Goal: Information Seeking & Learning: Learn about a topic

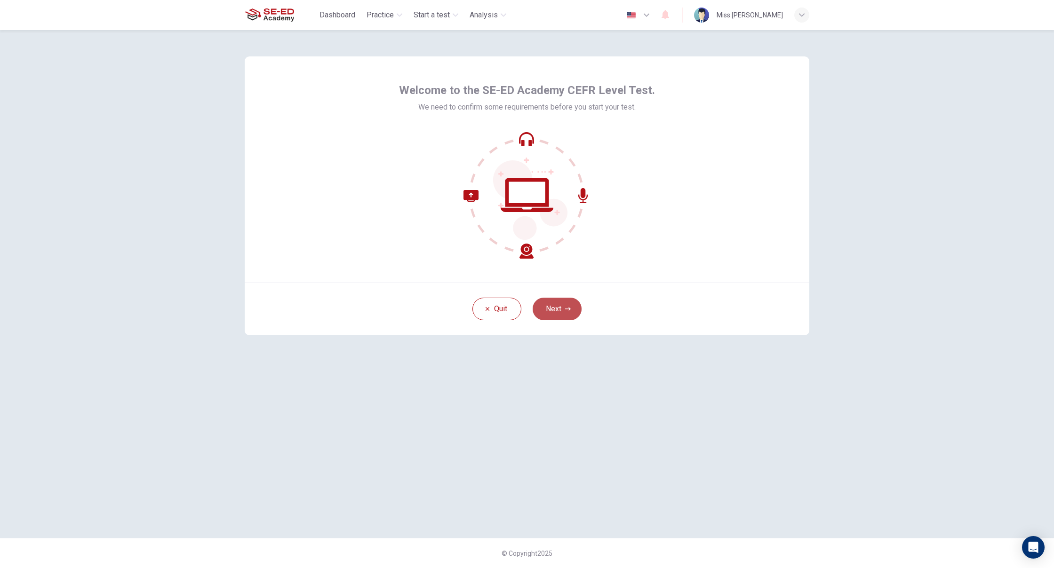
click at [557, 315] on button "Next" at bounding box center [557, 309] width 49 height 23
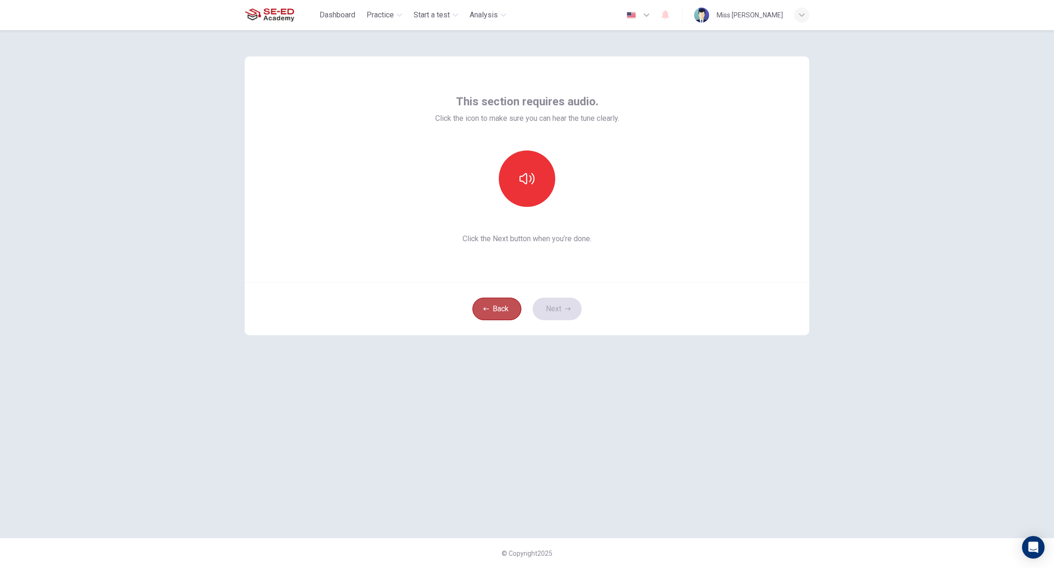
click at [499, 311] on button "Back" at bounding box center [496, 309] width 49 height 23
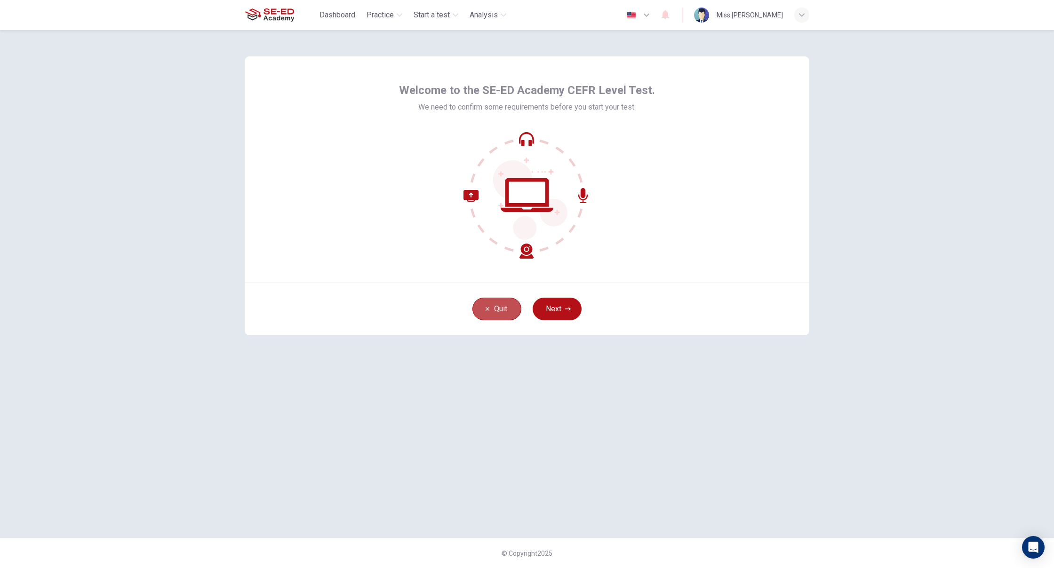
click at [502, 311] on button "Quit" at bounding box center [496, 309] width 49 height 23
click at [805, 14] on div "button" at bounding box center [801, 15] width 15 height 15
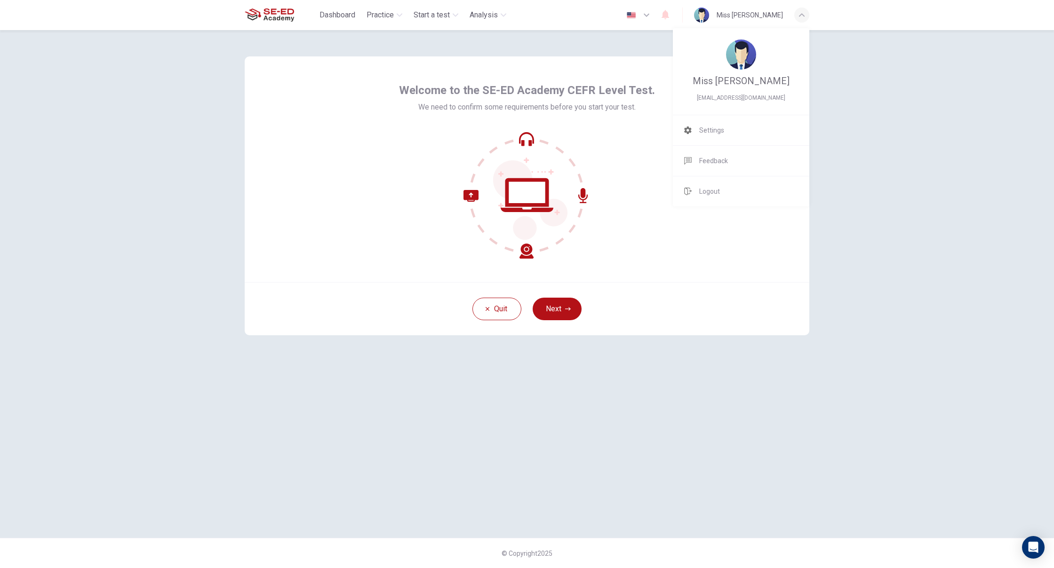
drag, startPoint x: 983, startPoint y: 122, endPoint x: 984, endPoint y: 160, distance: 38.1
click at [982, 156] on div at bounding box center [527, 284] width 1054 height 568
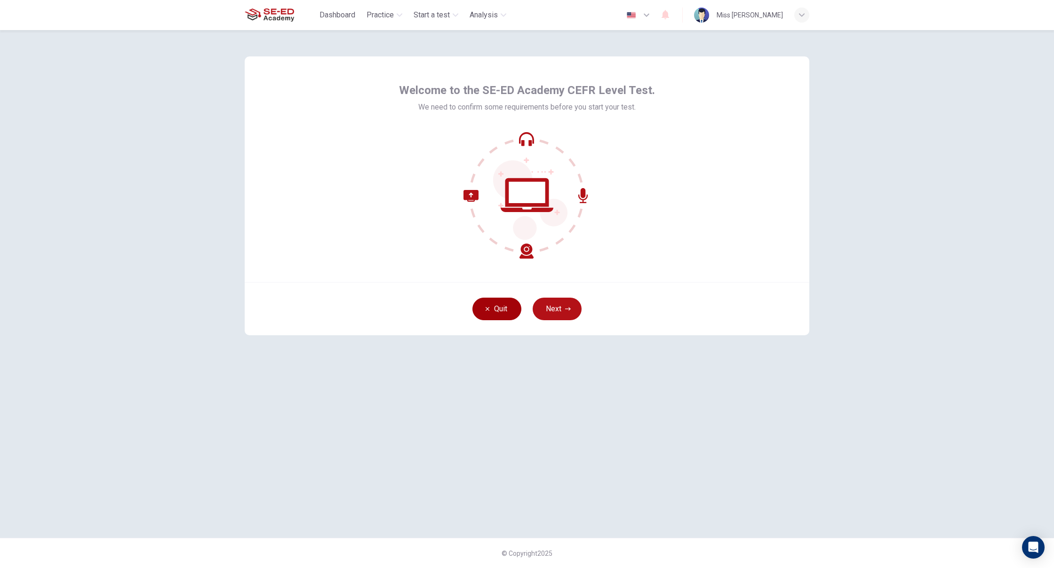
click at [484, 314] on button "Quit" at bounding box center [496, 309] width 49 height 23
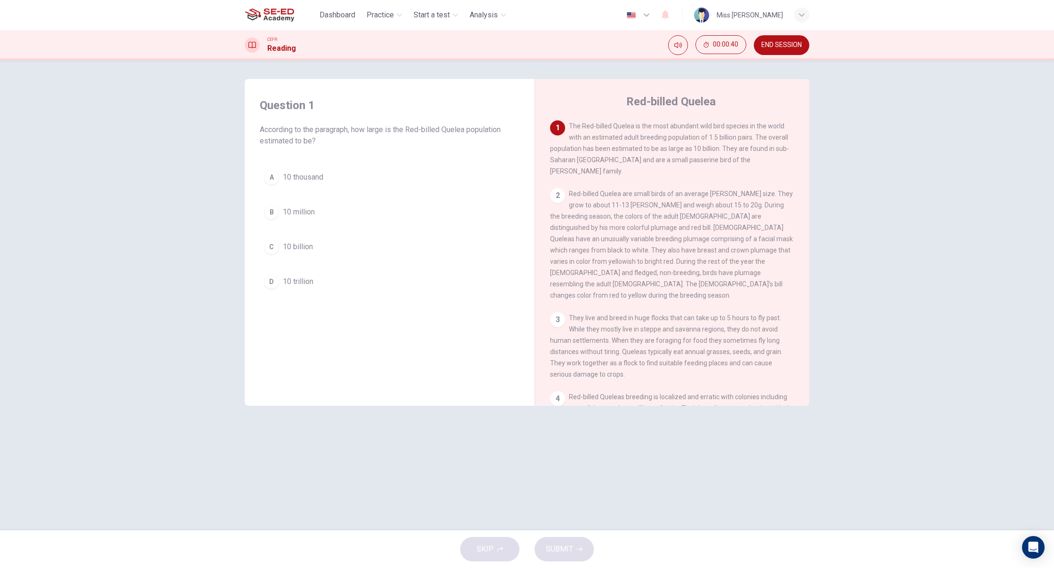
click at [266, 247] on div "C" at bounding box center [271, 246] width 15 height 15
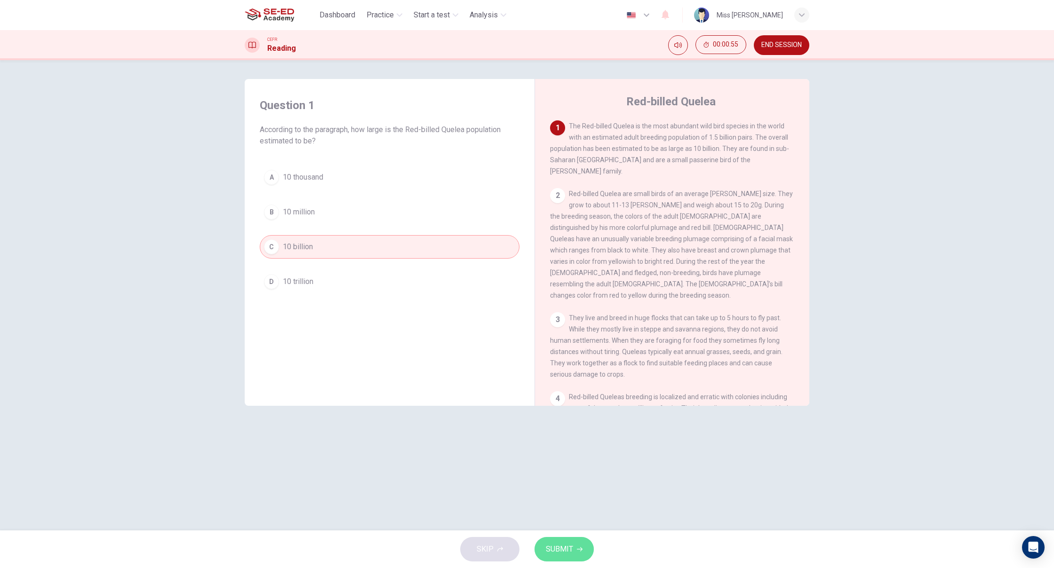
click at [550, 544] on span "SUBMIT" at bounding box center [559, 549] width 27 height 13
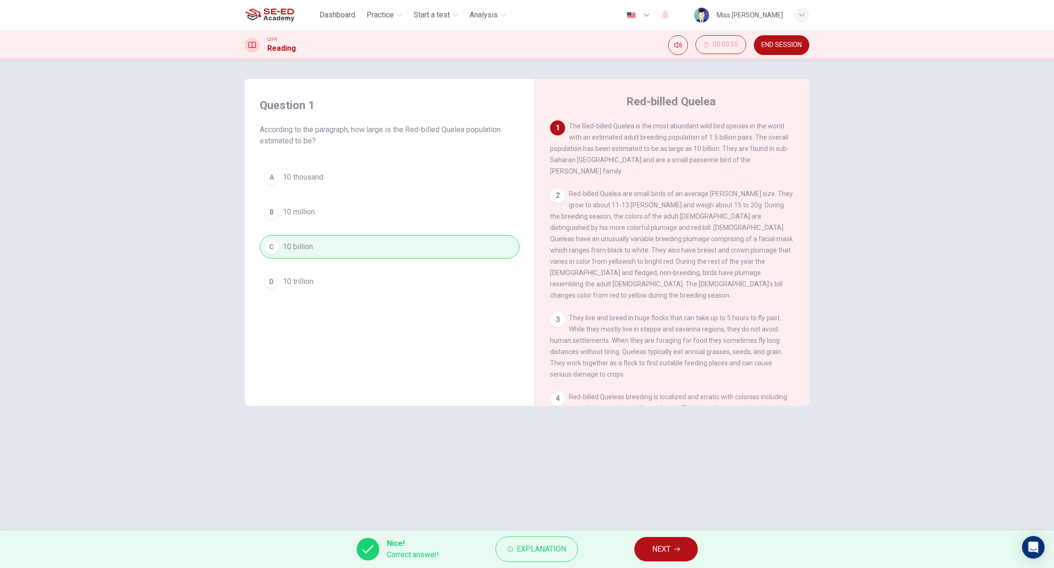
click at [655, 557] on button "NEXT" at bounding box center [666, 549] width 64 height 24
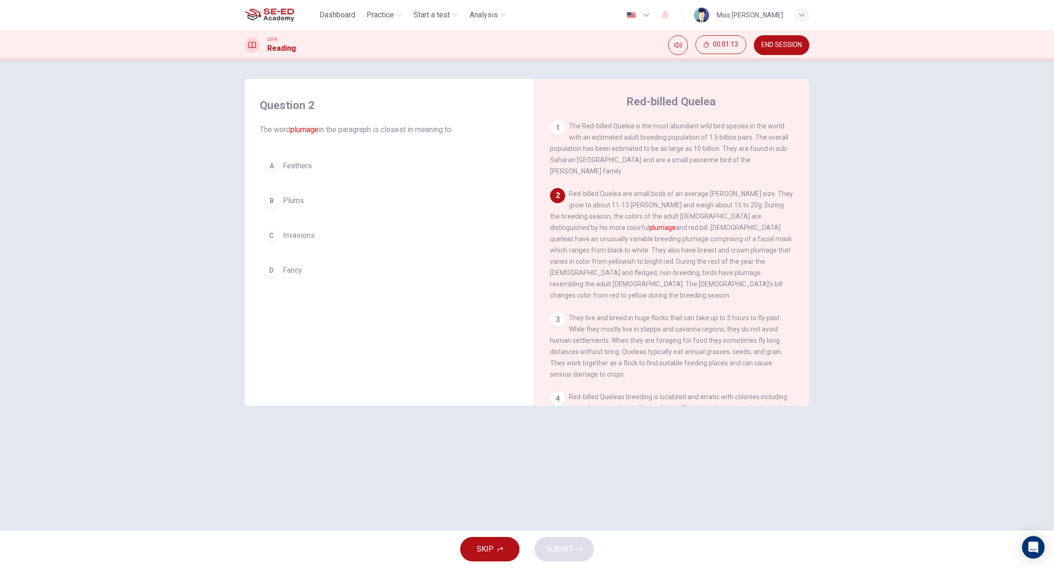
click at [274, 162] on div "A" at bounding box center [271, 166] width 15 height 15
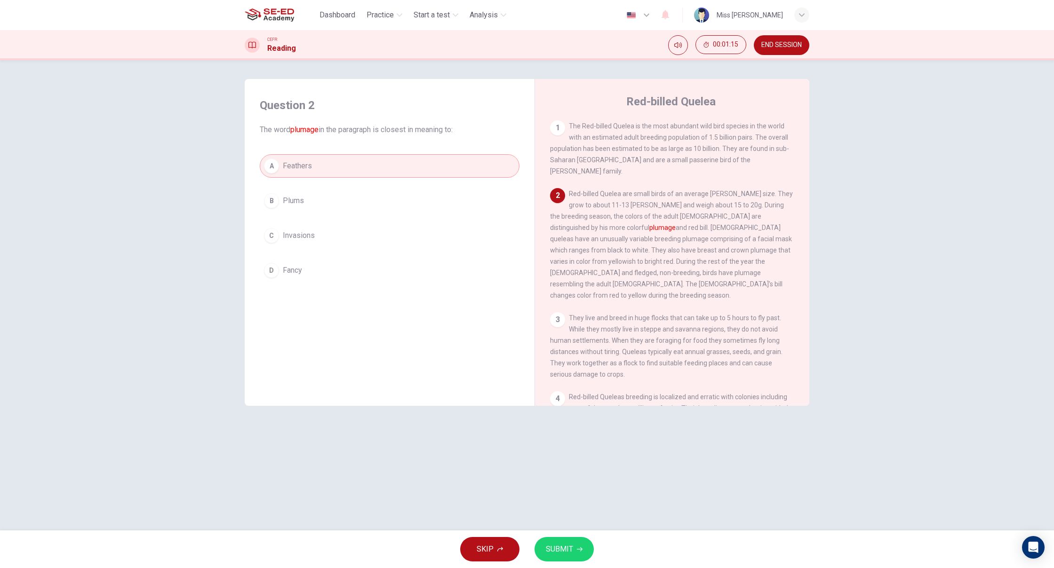
click at [550, 552] on span "SUBMIT" at bounding box center [559, 549] width 27 height 13
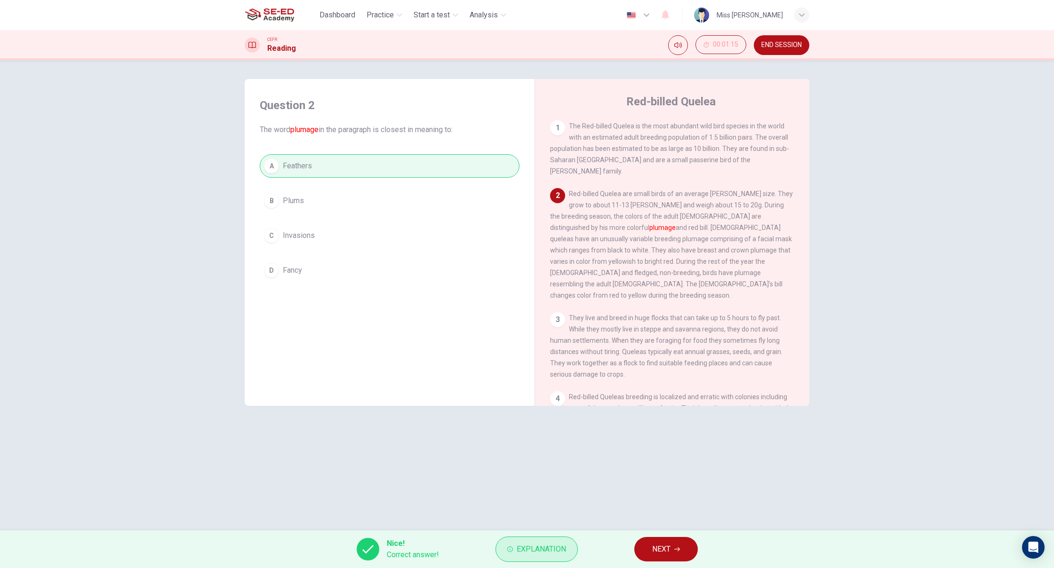
click at [540, 558] on button "Explanation" at bounding box center [536, 549] width 82 height 25
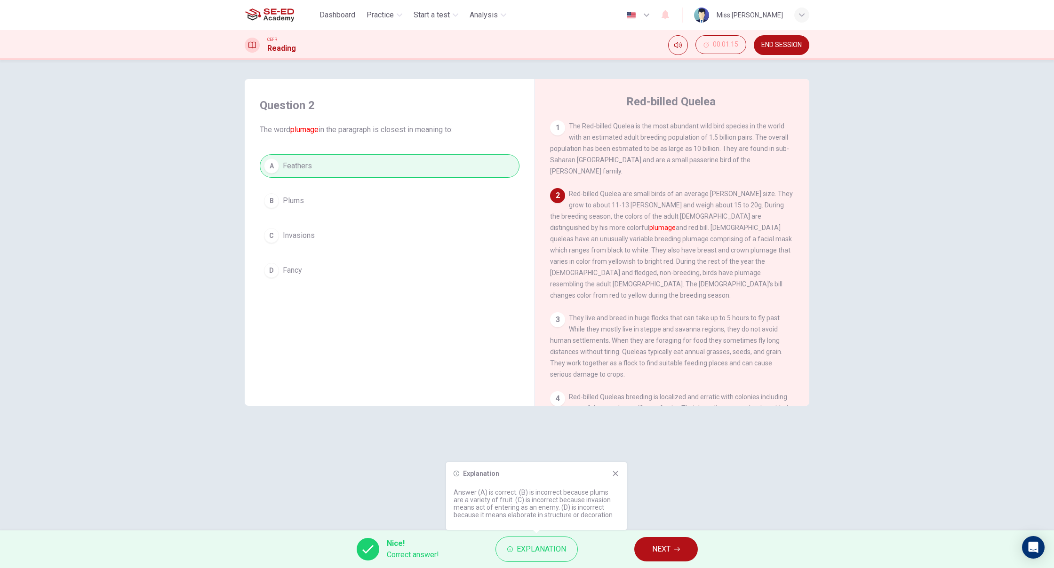
click at [617, 472] on icon at bounding box center [615, 473] width 5 height 5
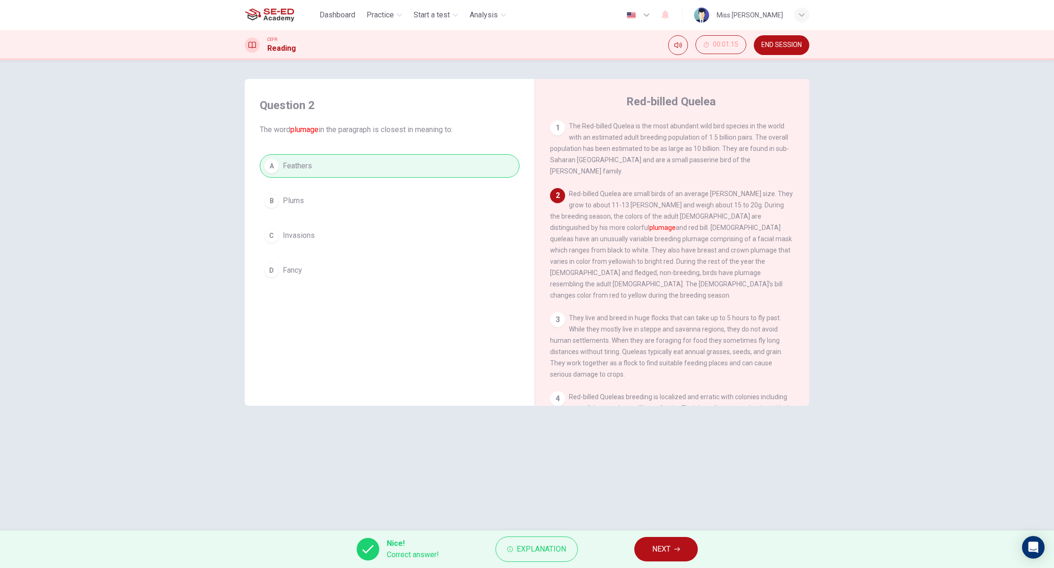
click at [657, 552] on span "NEXT" at bounding box center [661, 549] width 18 height 13
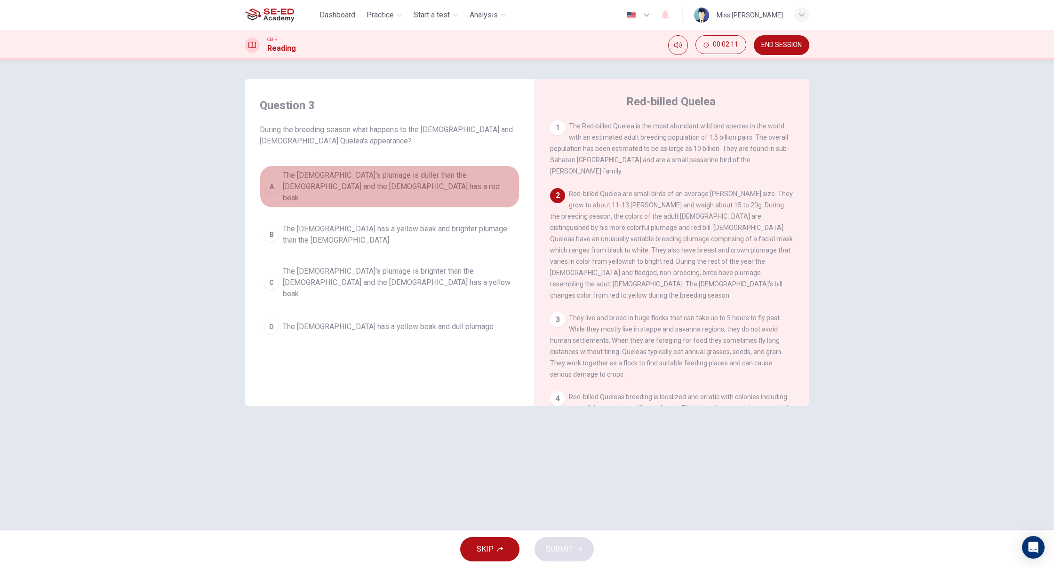
click at [276, 182] on div "A" at bounding box center [271, 186] width 15 height 15
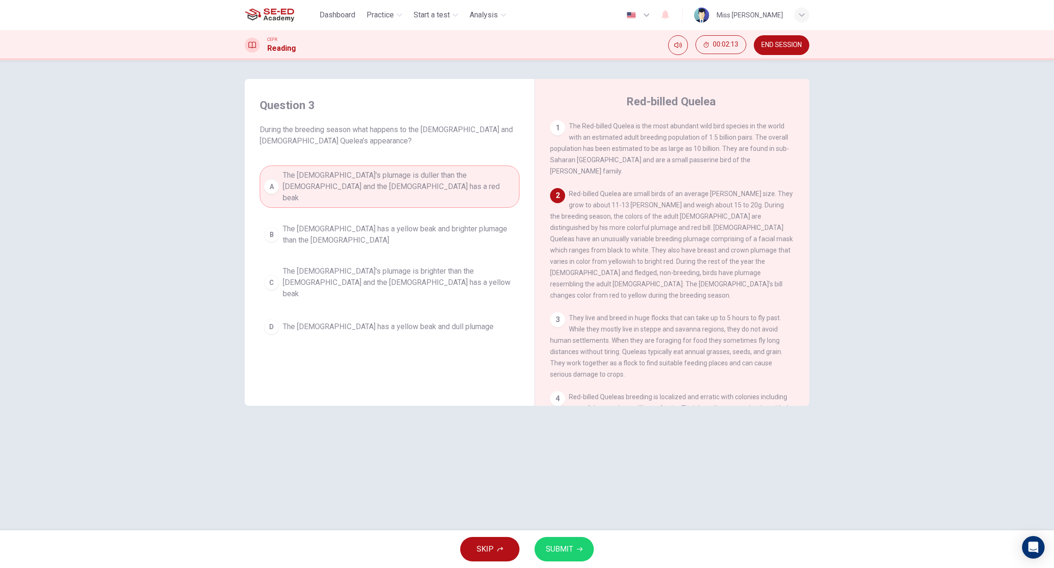
click at [565, 541] on button "SUBMIT" at bounding box center [563, 549] width 59 height 24
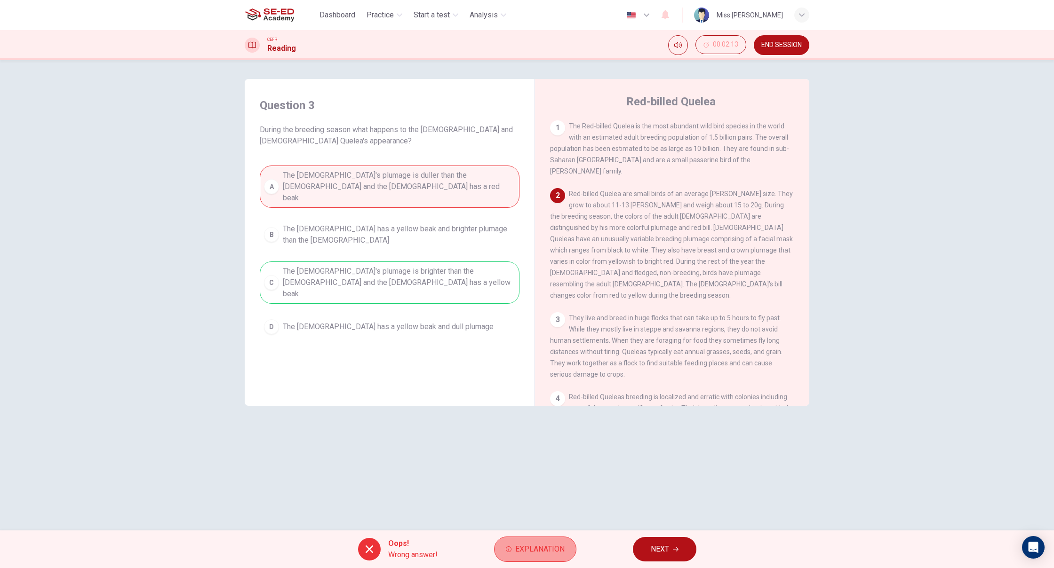
click at [553, 545] on span "Explanation" at bounding box center [539, 549] width 49 height 13
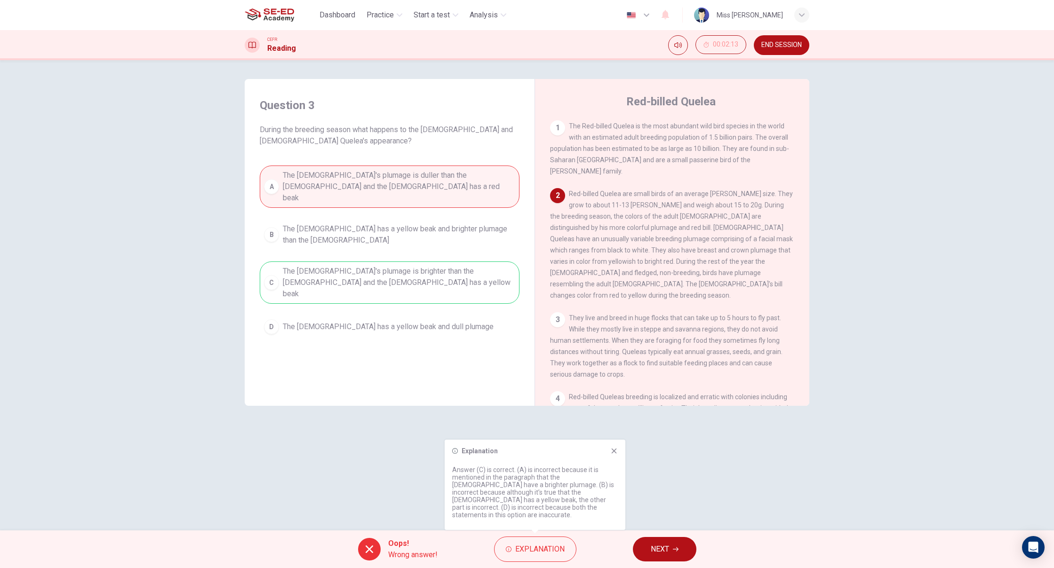
click at [935, 556] on div "Oops! Wrong answer! Explanation NEXT" at bounding box center [527, 550] width 1054 height 38
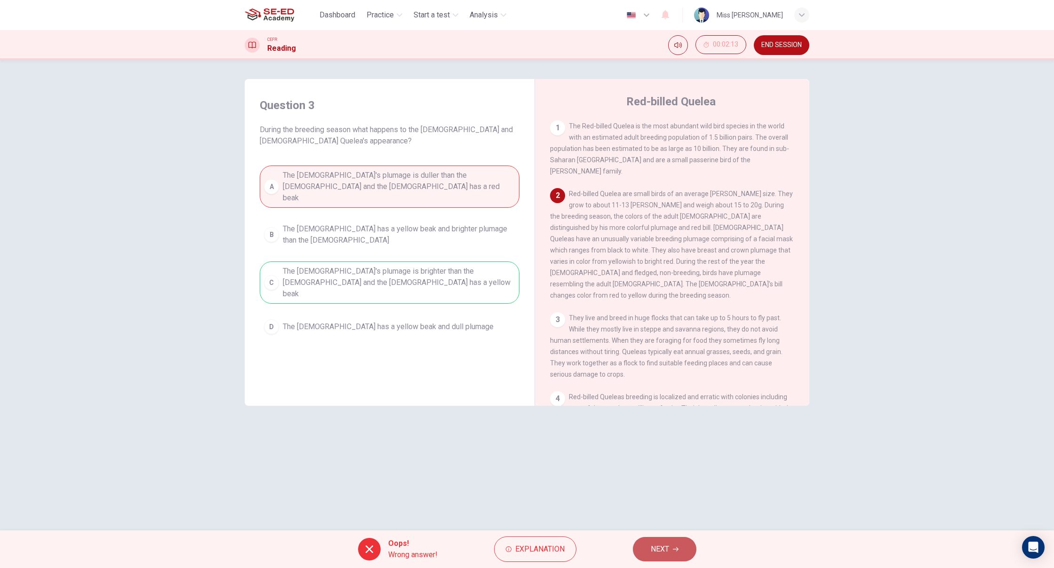
click at [650, 542] on button "NEXT" at bounding box center [665, 549] width 64 height 24
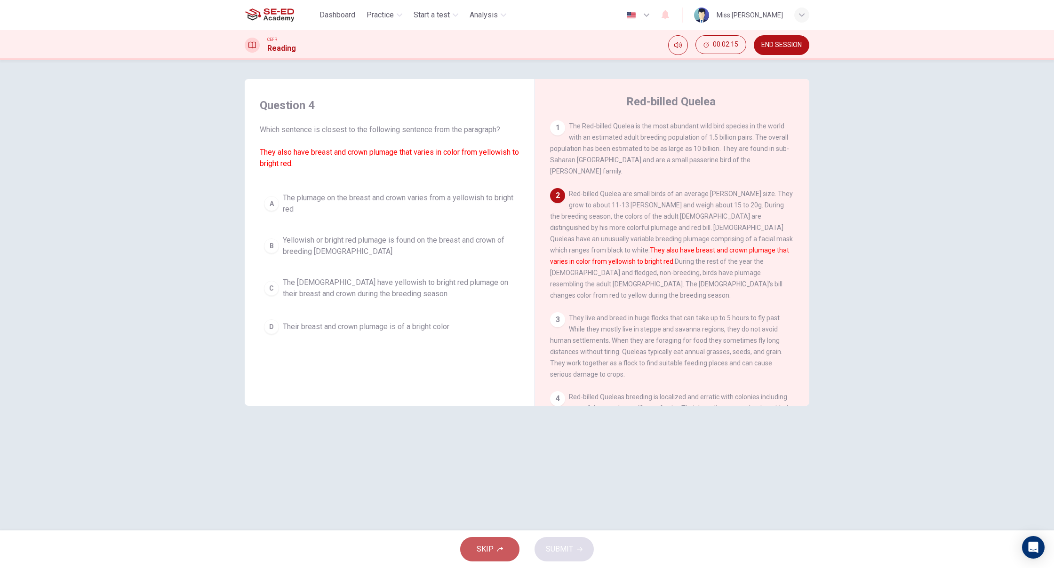
click at [496, 549] on button "SKIP" at bounding box center [489, 549] width 59 height 24
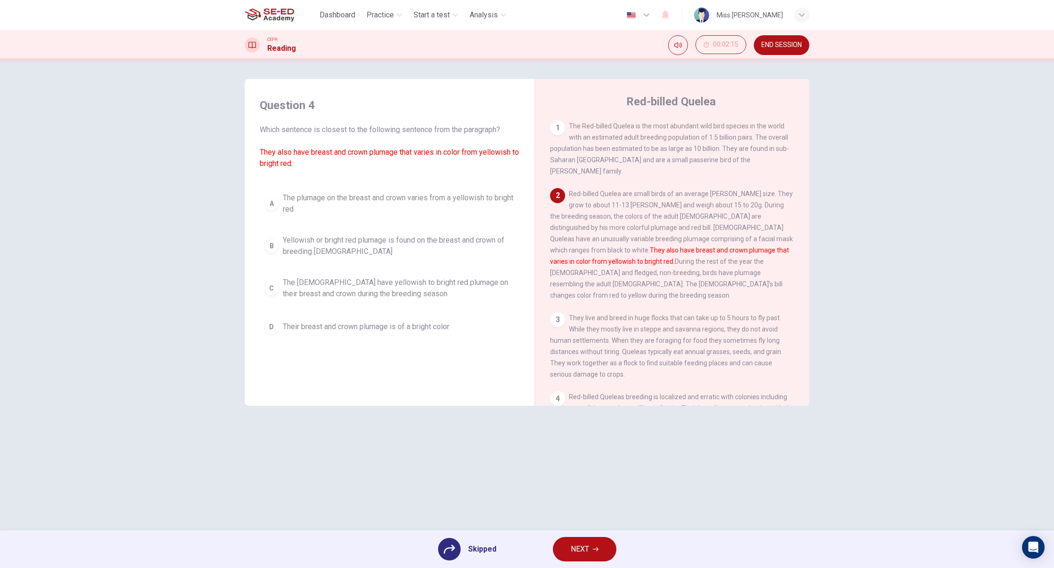
drag, startPoint x: 279, startPoint y: 290, endPoint x: 284, endPoint y: 296, distance: 8.4
click at [278, 291] on div "A The plumage on the breast and crown varies from a yellowish to bright red B Y…" at bounding box center [390, 263] width 260 height 151
click at [277, 292] on div "A The plumage on the breast and crown varies from a yellowish to bright red B Y…" at bounding box center [390, 263] width 260 height 151
drag, startPoint x: 262, startPoint y: 286, endPoint x: 268, endPoint y: 288, distance: 7.0
click at [262, 287] on div "A The plumage on the breast and crown varies from a yellowish to bright red B Y…" at bounding box center [390, 263] width 260 height 151
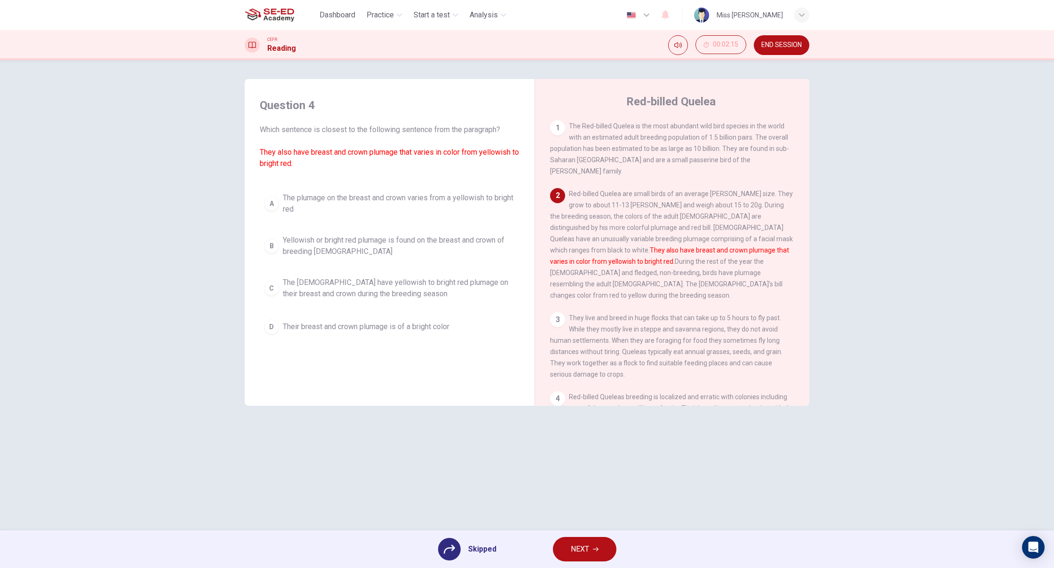
click at [268, 288] on div "A The plumage on the breast and crown varies from a yellowish to bright red B Y…" at bounding box center [390, 263] width 260 height 151
click at [443, 555] on div at bounding box center [449, 549] width 23 height 23
click at [275, 287] on div "A The plumage on the breast and crown varies from a yellowish to bright red B Y…" at bounding box center [390, 263] width 260 height 151
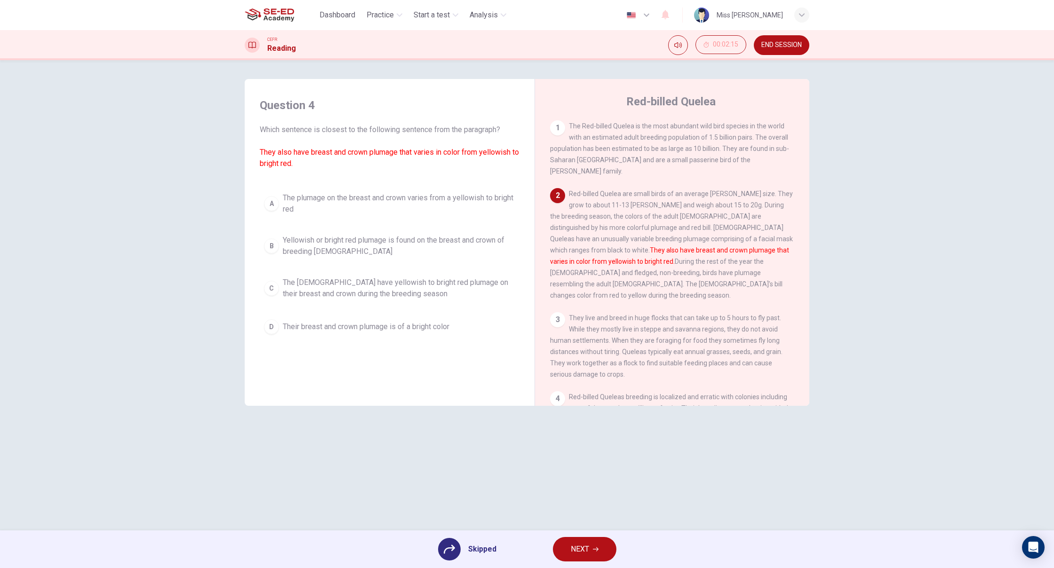
drag, startPoint x: 275, startPoint y: 287, endPoint x: 385, endPoint y: 359, distance: 131.5
click at [275, 287] on div "A The plumage on the breast and crown varies from a yellowish to bright red B Y…" at bounding box center [390, 263] width 260 height 151
click at [608, 555] on button "NEXT" at bounding box center [585, 549] width 64 height 24
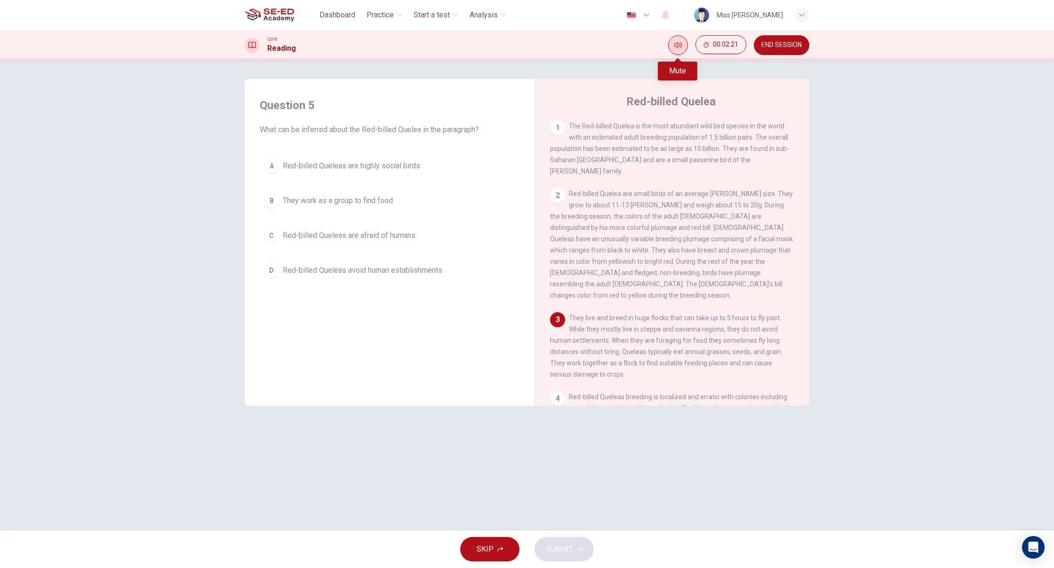
click at [675, 46] on icon "Mute" at bounding box center [678, 45] width 8 height 8
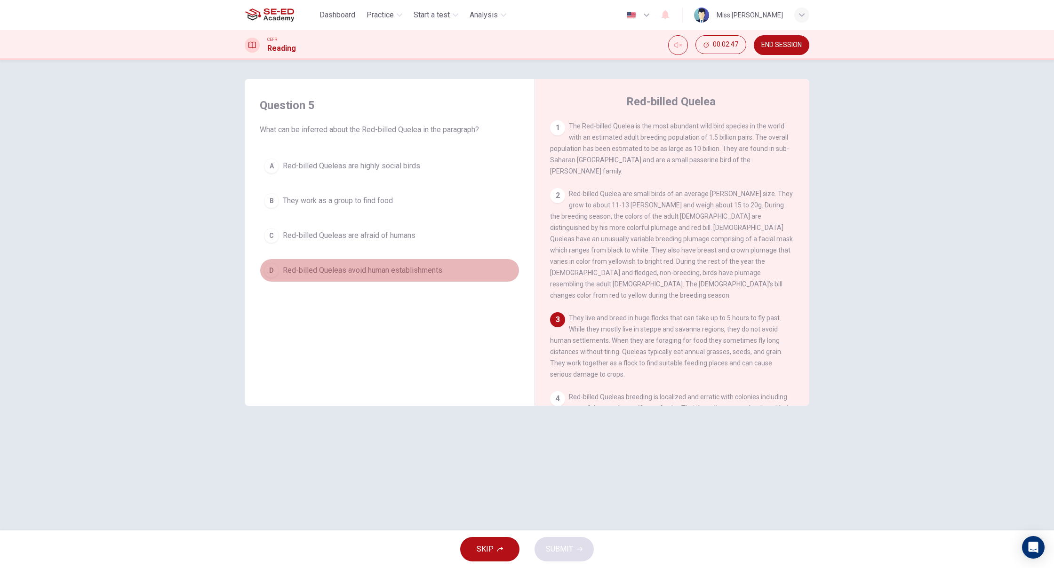
click at [278, 272] on div "D" at bounding box center [271, 270] width 15 height 15
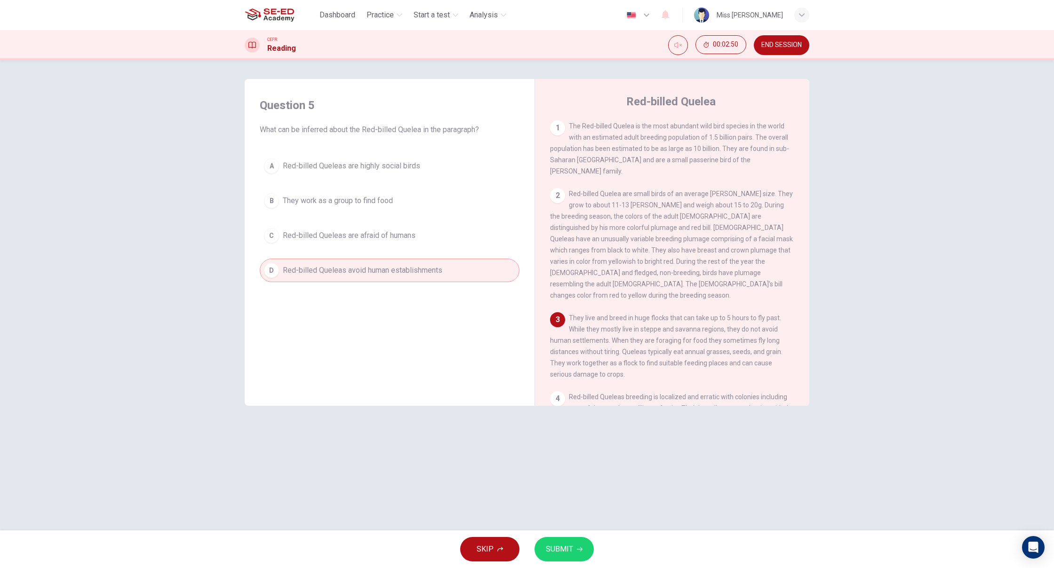
click at [546, 553] on span "SUBMIT" at bounding box center [559, 549] width 27 height 13
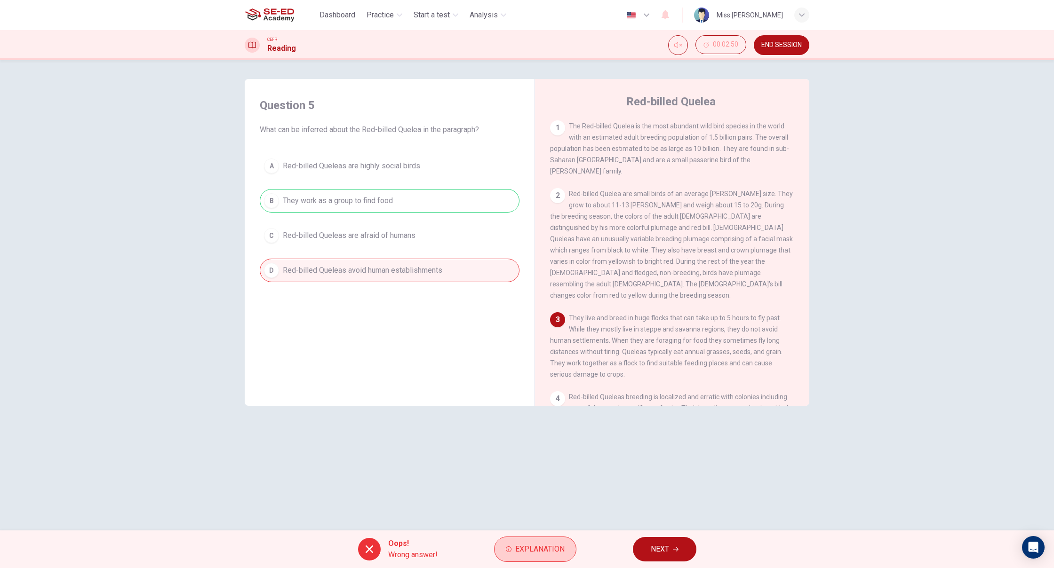
click at [519, 549] on span "Explanation" at bounding box center [539, 549] width 49 height 13
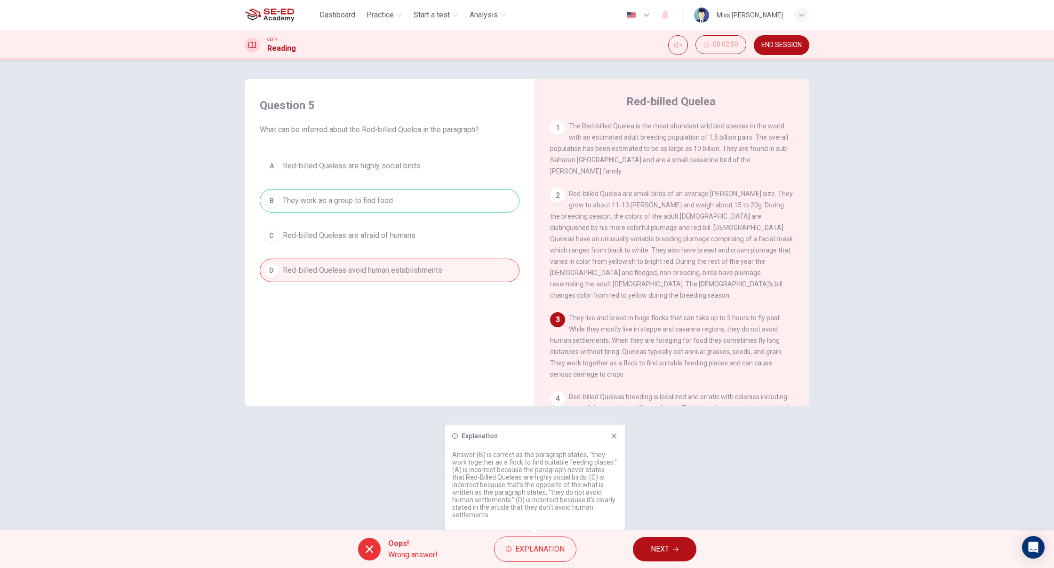
click at [661, 543] on span "NEXT" at bounding box center [660, 549] width 18 height 13
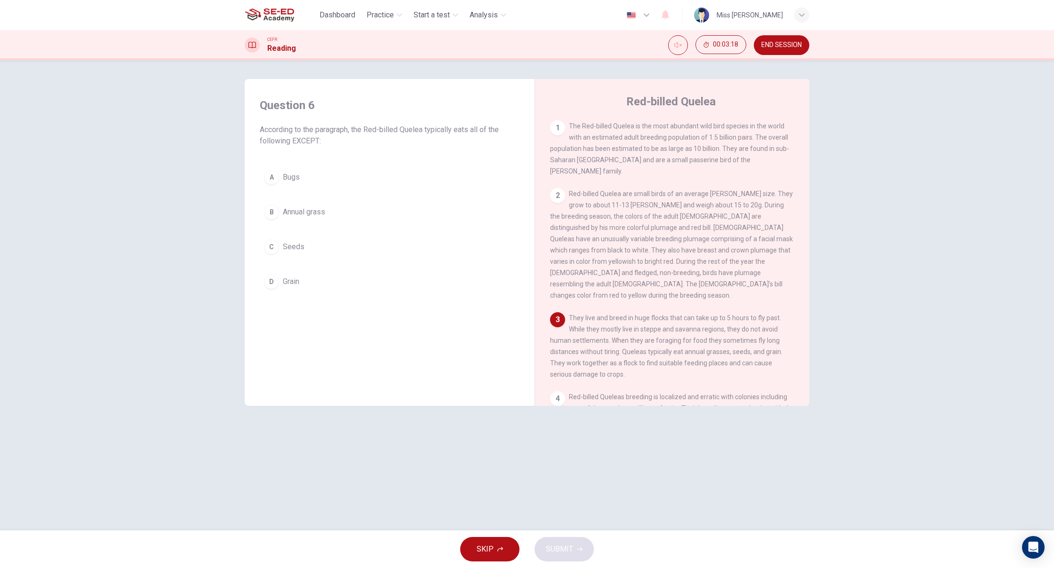
drag, startPoint x: 275, startPoint y: 183, endPoint x: 292, endPoint y: 197, distance: 21.5
click at [278, 184] on button "A Bugs" at bounding box center [390, 178] width 260 height 24
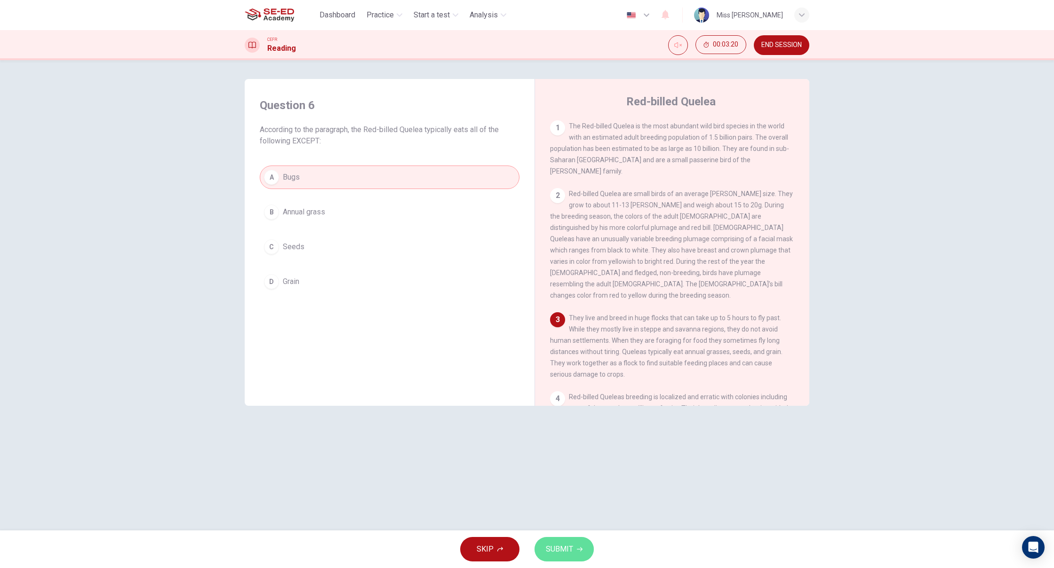
click at [579, 553] on button "SUBMIT" at bounding box center [563, 549] width 59 height 24
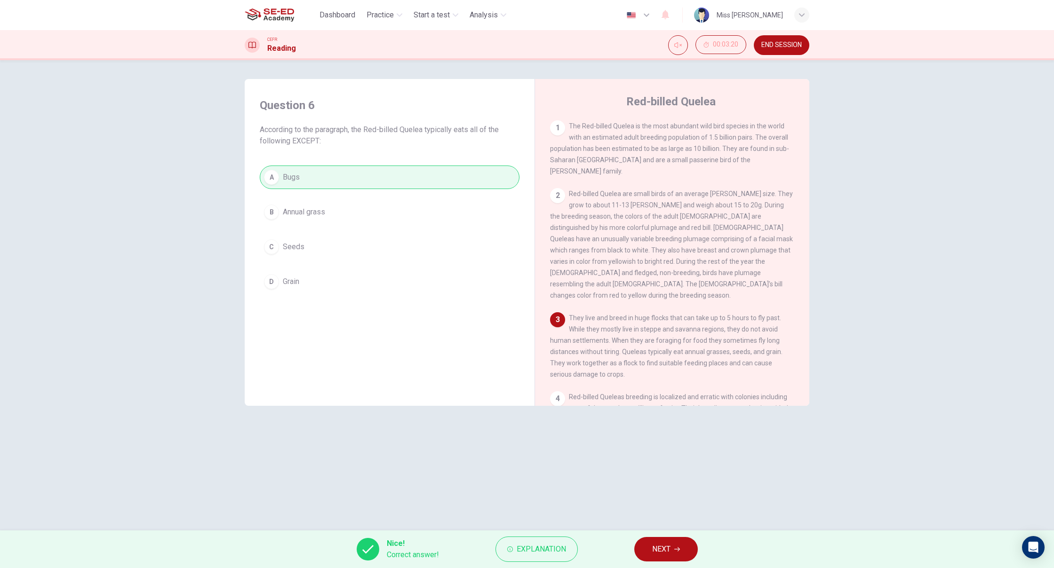
click at [659, 543] on span "NEXT" at bounding box center [661, 549] width 18 height 13
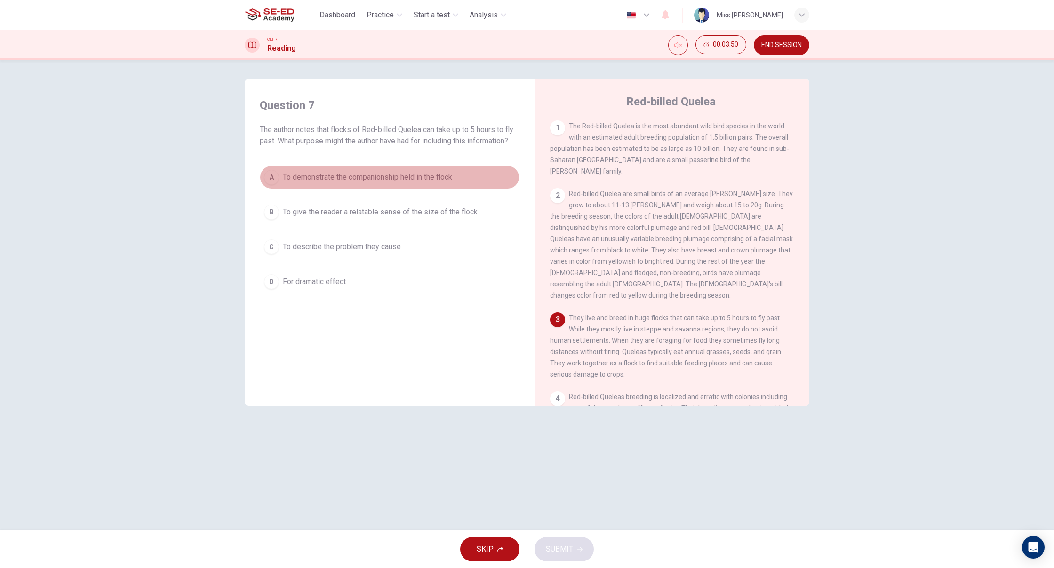
click at [271, 173] on div "A" at bounding box center [271, 177] width 15 height 15
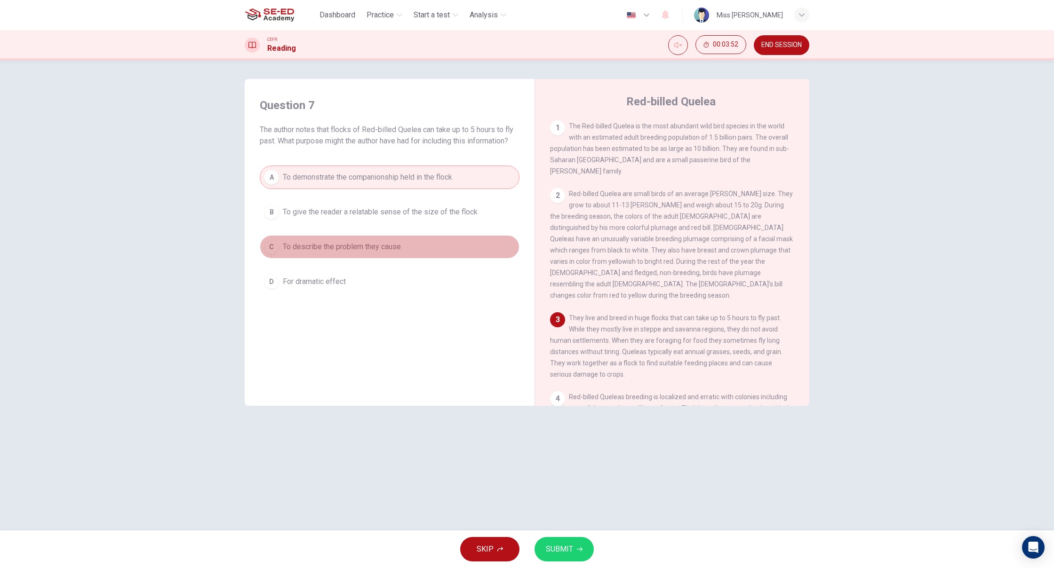
click at [275, 254] on button "C To describe the problem they cause" at bounding box center [390, 247] width 260 height 24
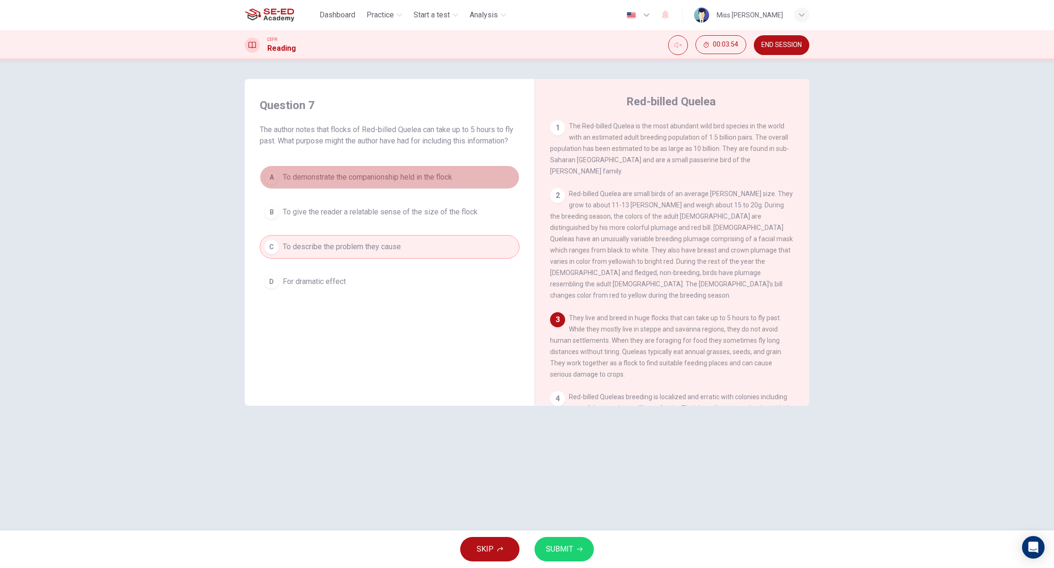
click at [272, 181] on div "A" at bounding box center [271, 177] width 15 height 15
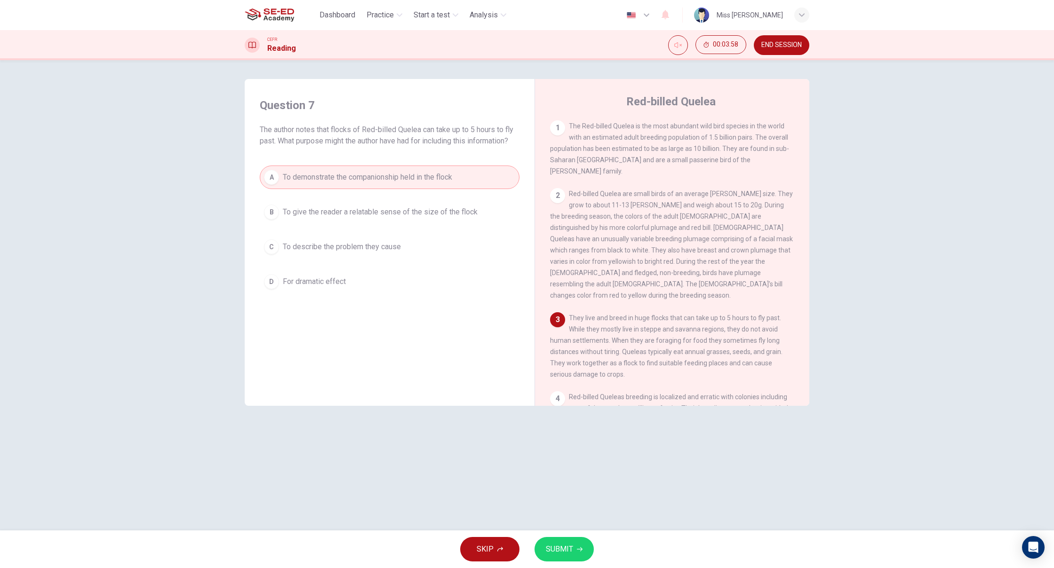
click at [270, 209] on div "B" at bounding box center [271, 212] width 15 height 15
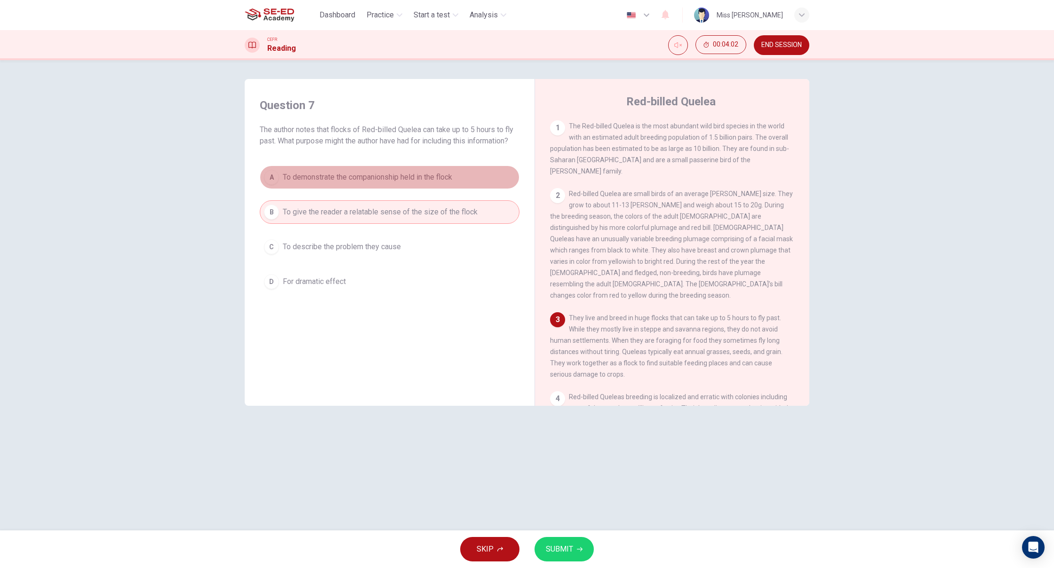
click at [286, 186] on button "A To demonstrate the companionship held in the flock" at bounding box center [390, 178] width 260 height 24
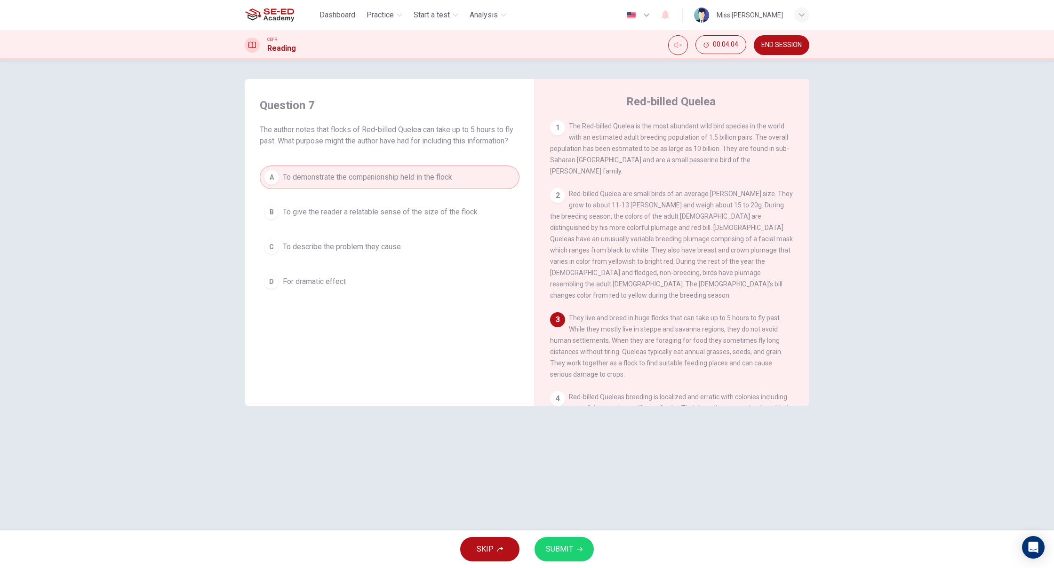
click at [546, 547] on span "SUBMIT" at bounding box center [559, 549] width 27 height 13
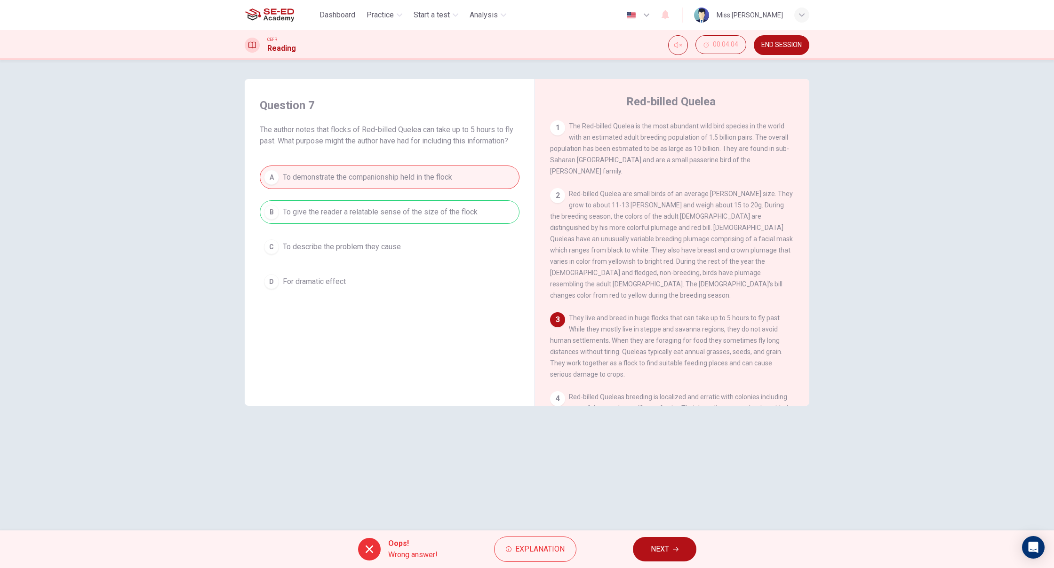
scroll to position [0, 0]
click at [504, 553] on button "Explanation" at bounding box center [535, 549] width 82 height 25
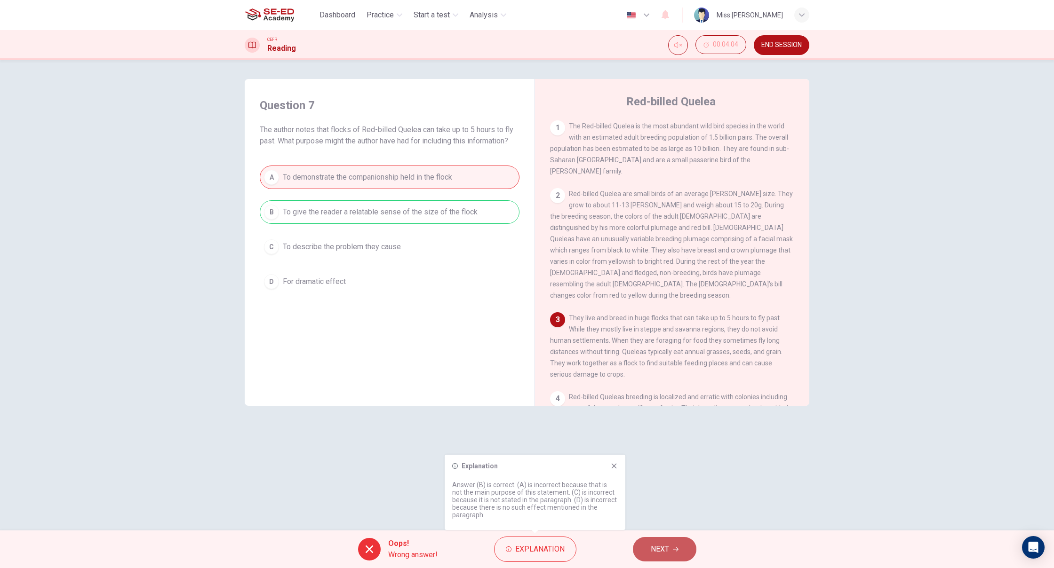
click at [640, 551] on button "NEXT" at bounding box center [665, 549] width 64 height 24
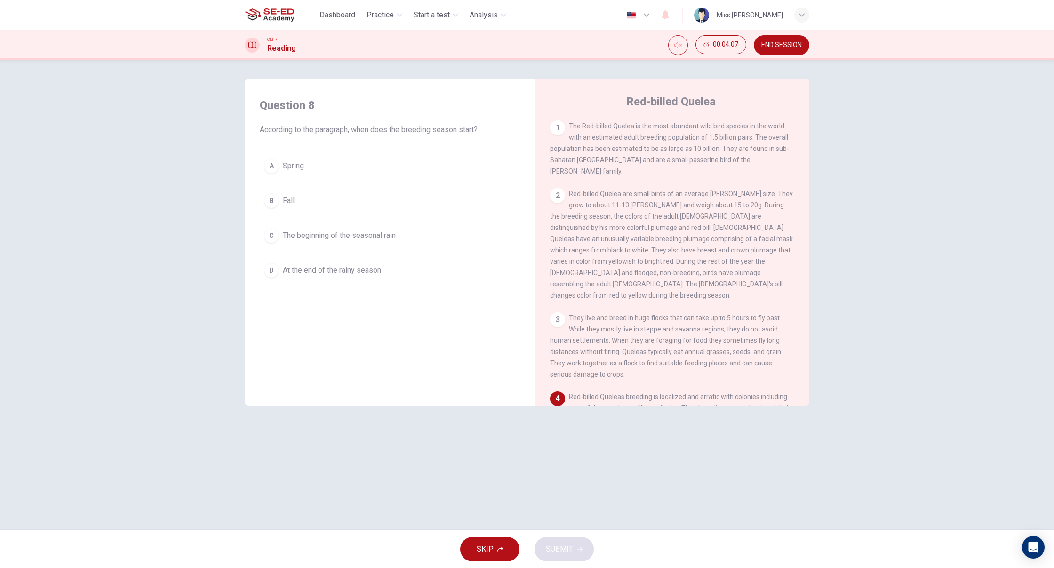
scroll to position [0, 0]
click at [278, 242] on button "C The beginning of the seasonal rain" at bounding box center [390, 236] width 260 height 24
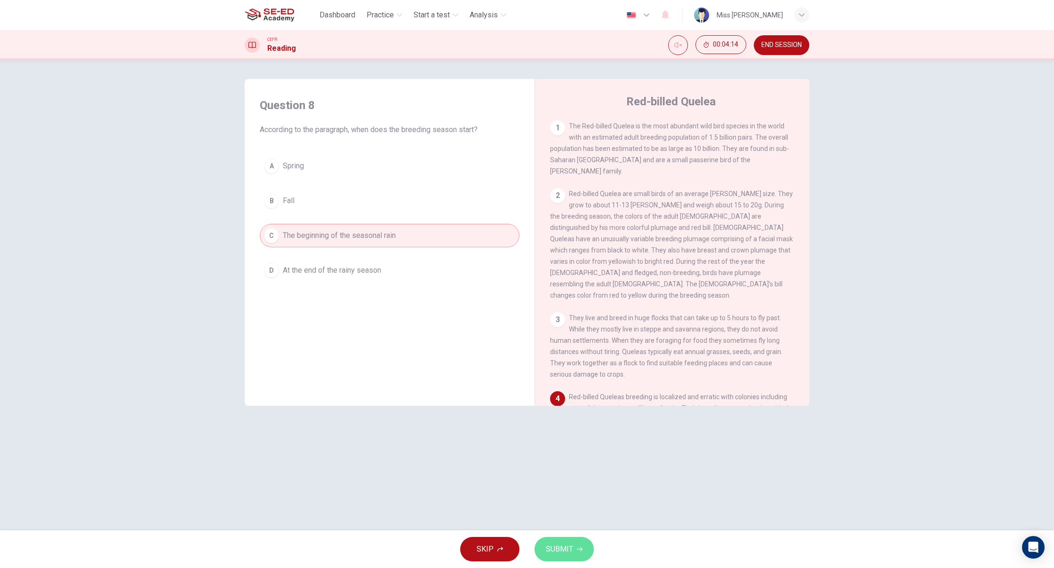
click at [554, 548] on span "SUBMIT" at bounding box center [559, 549] width 27 height 13
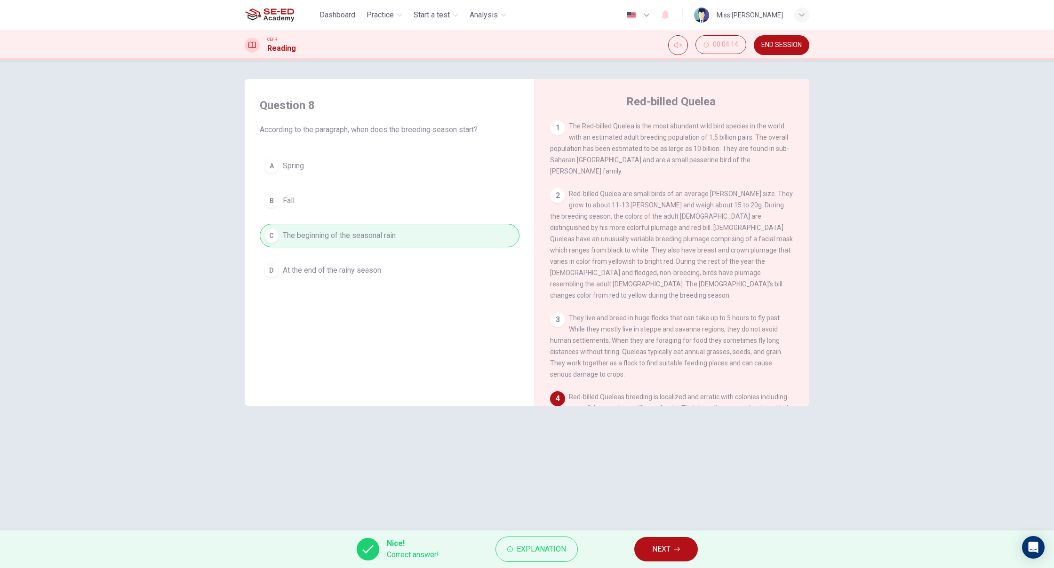
click at [685, 559] on button "NEXT" at bounding box center [666, 549] width 64 height 24
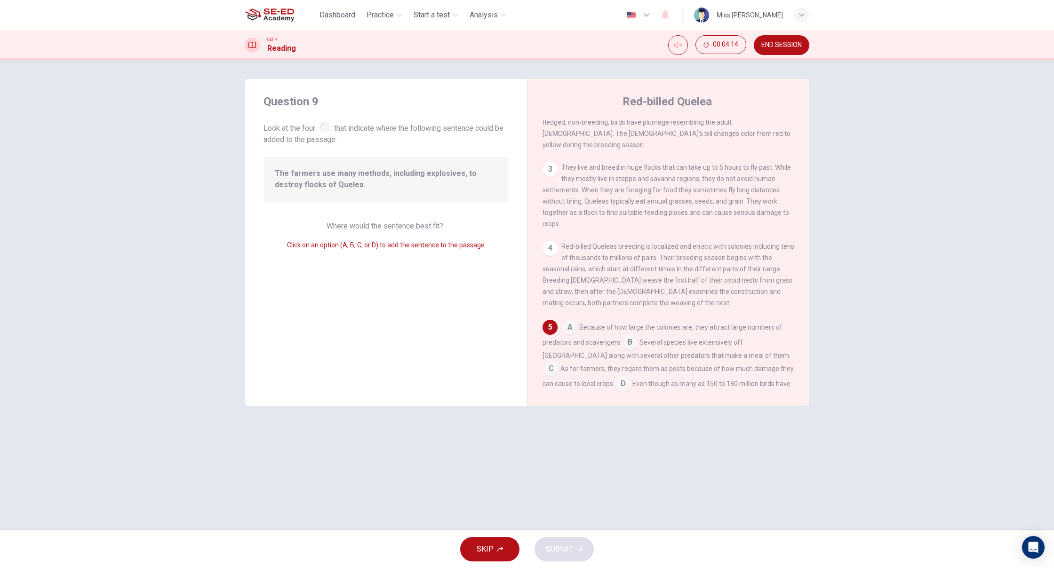
scroll to position [151, 0]
click at [558, 362] on input at bounding box center [550, 369] width 15 height 15
click at [545, 548] on button "SUBMIT" at bounding box center [563, 549] width 59 height 24
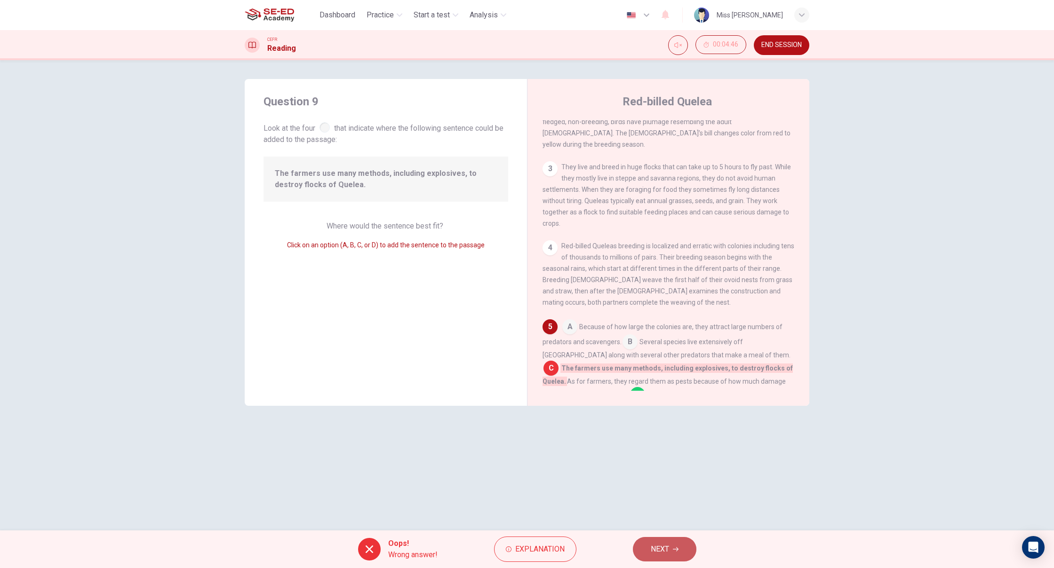
click at [637, 550] on button "NEXT" at bounding box center [665, 549] width 64 height 24
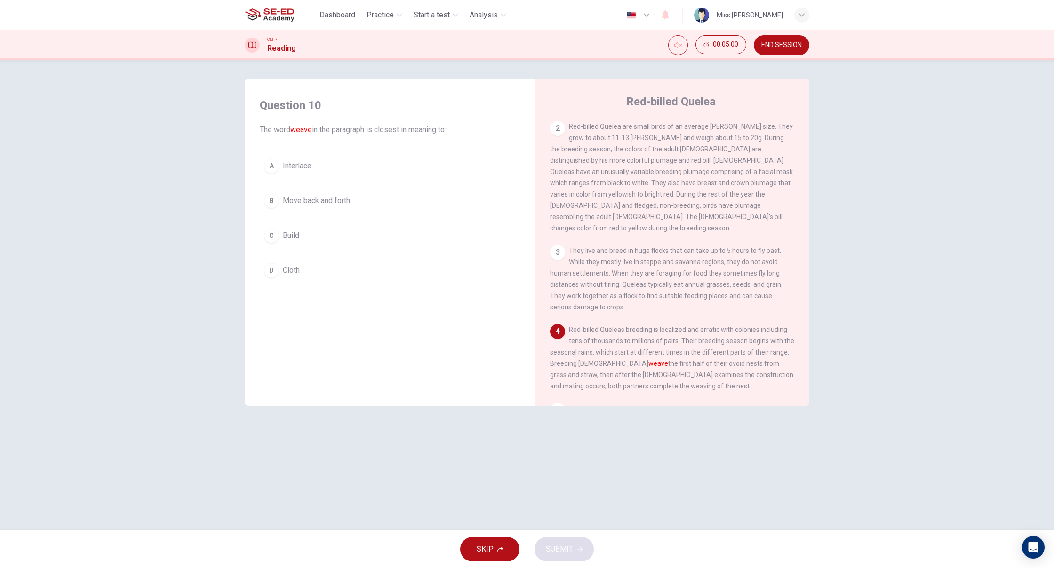
scroll to position [68, 0]
click at [286, 200] on span "Move back and forth" at bounding box center [316, 200] width 67 height 11
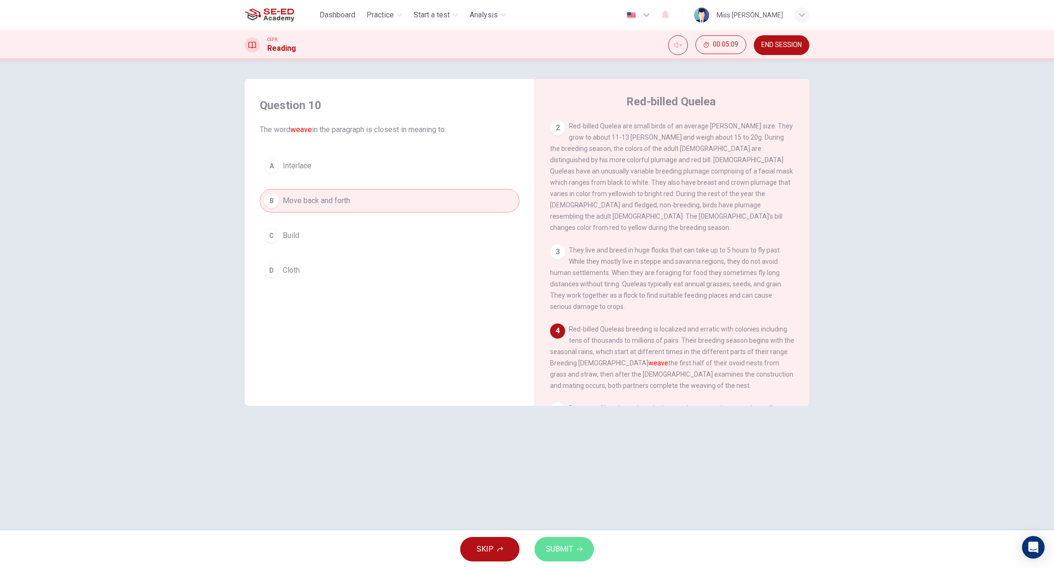
click at [565, 553] on span "SUBMIT" at bounding box center [559, 549] width 27 height 13
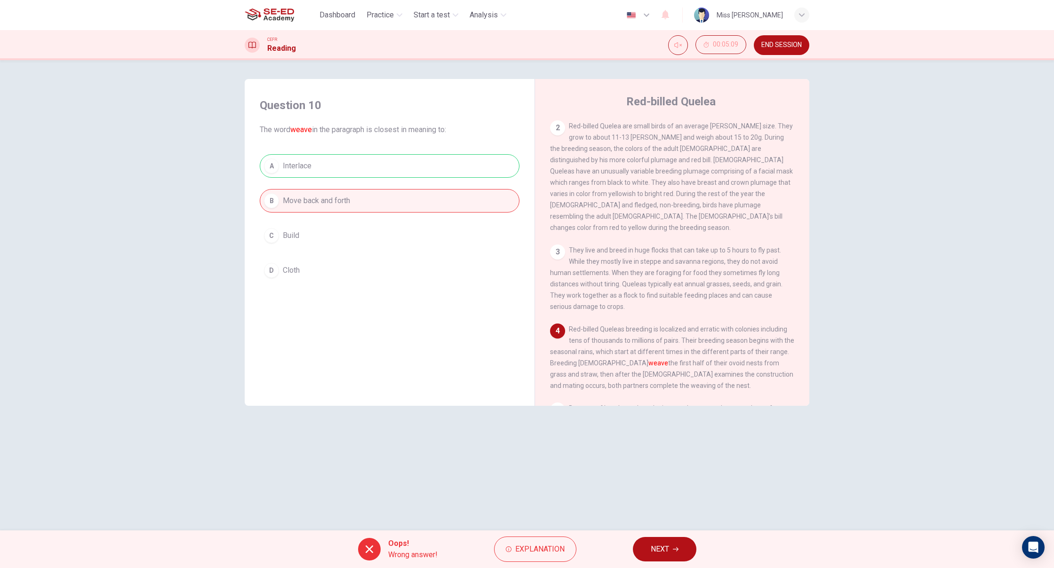
click at [637, 553] on button "NEXT" at bounding box center [665, 549] width 64 height 24
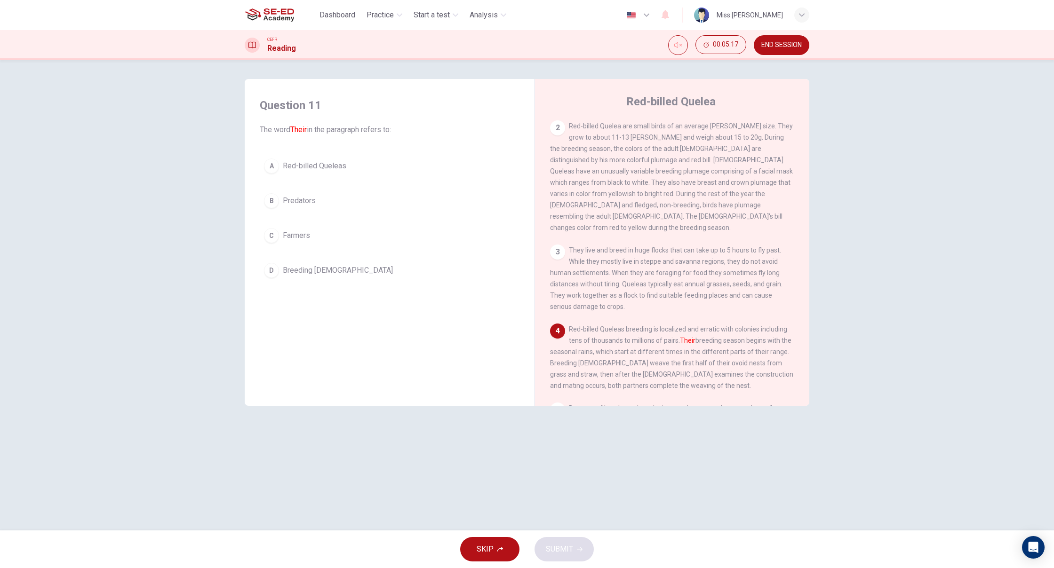
click at [264, 164] on div "A" at bounding box center [271, 166] width 15 height 15
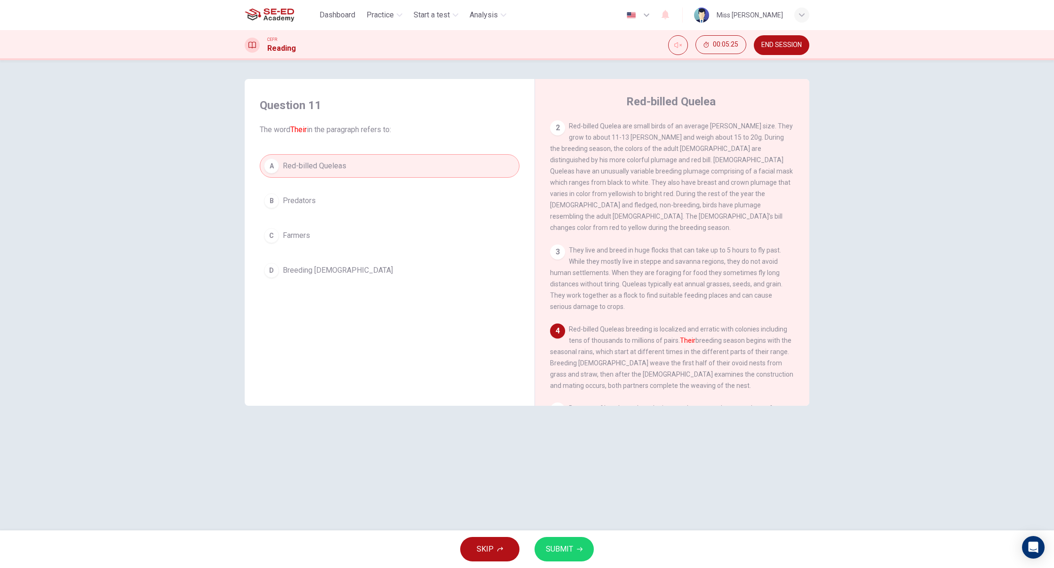
click at [564, 551] on span "SUBMIT" at bounding box center [559, 549] width 27 height 13
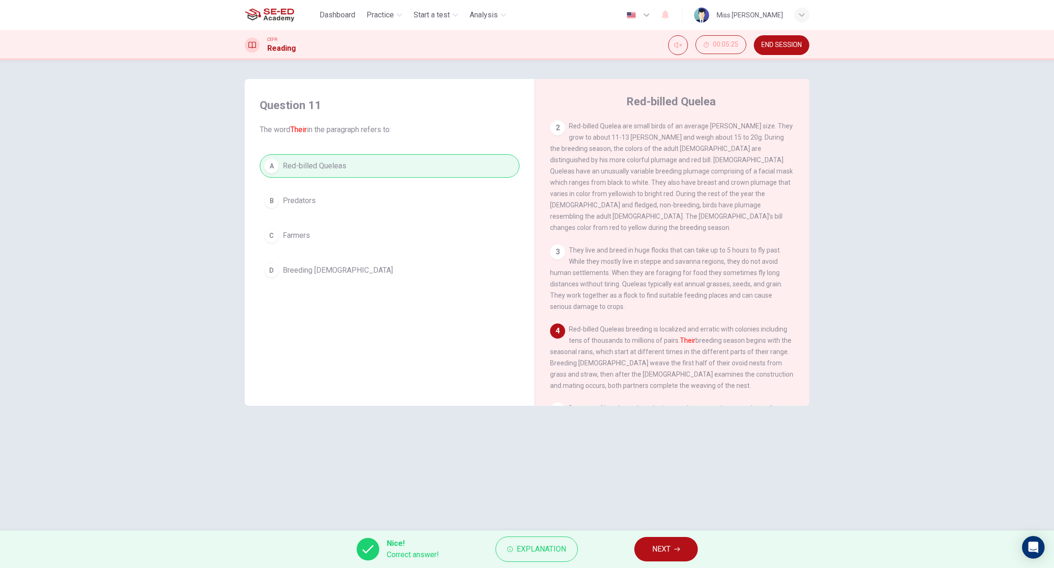
click at [681, 553] on button "NEXT" at bounding box center [666, 549] width 64 height 24
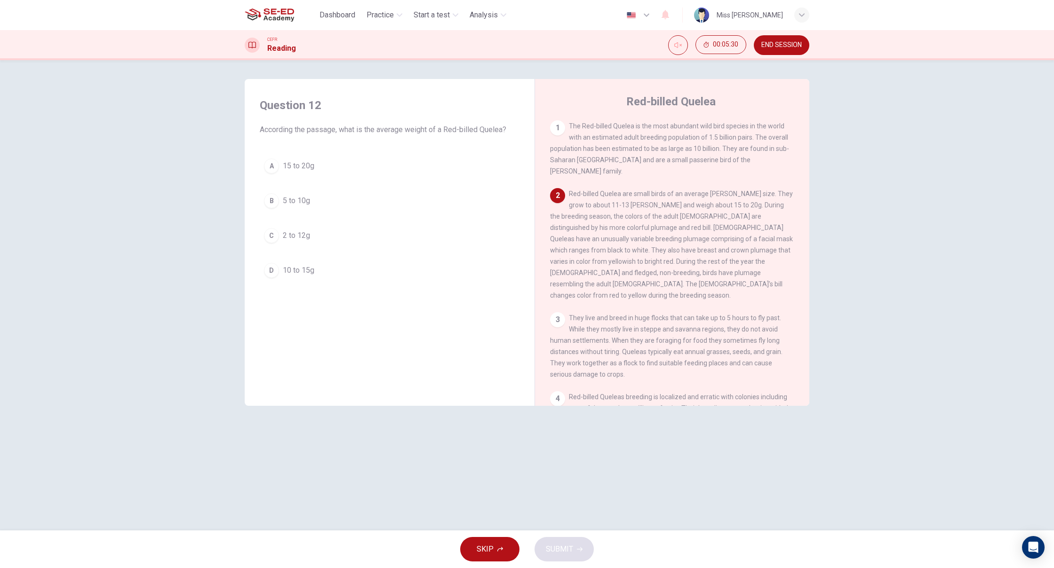
scroll to position [0, 0]
click at [261, 175] on div "A 15 to 20g B 5 to 10g C 2 to 12g D 10 to 15g" at bounding box center [390, 218] width 260 height 128
click at [273, 164] on div "A" at bounding box center [271, 166] width 15 height 15
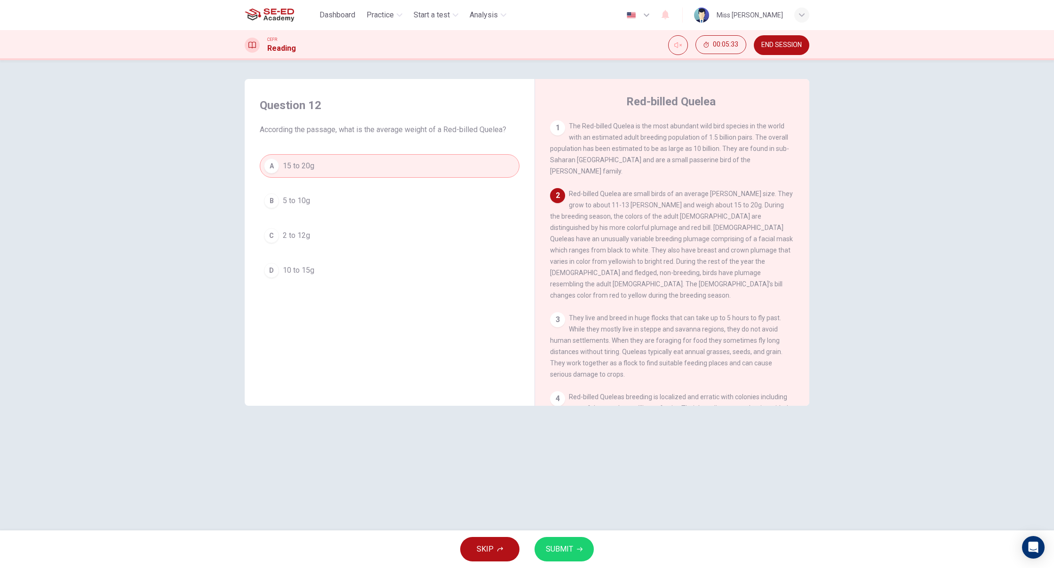
click at [583, 556] on button "SUBMIT" at bounding box center [563, 549] width 59 height 24
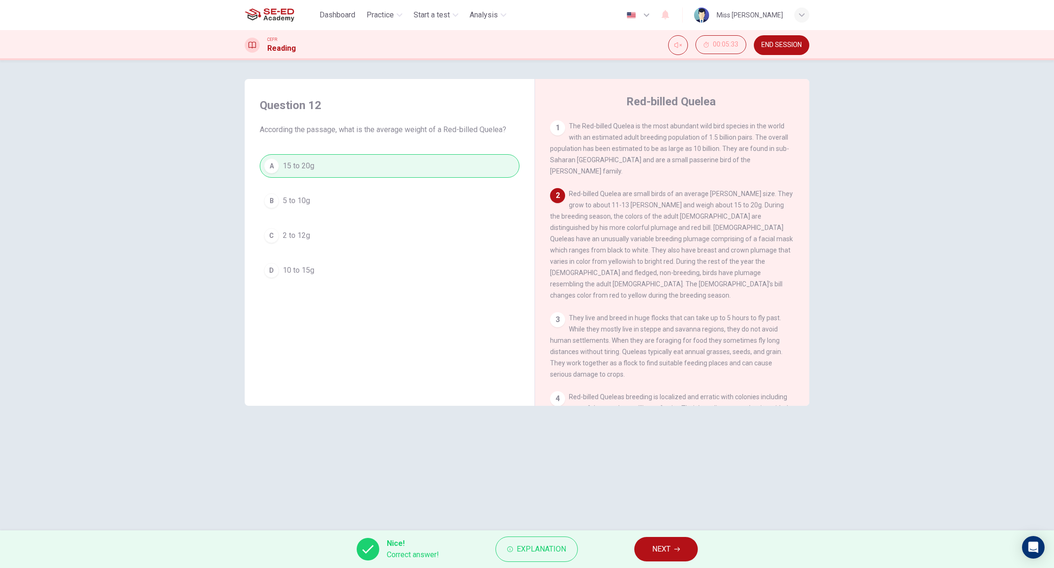
click at [667, 553] on span "NEXT" at bounding box center [661, 549] width 18 height 13
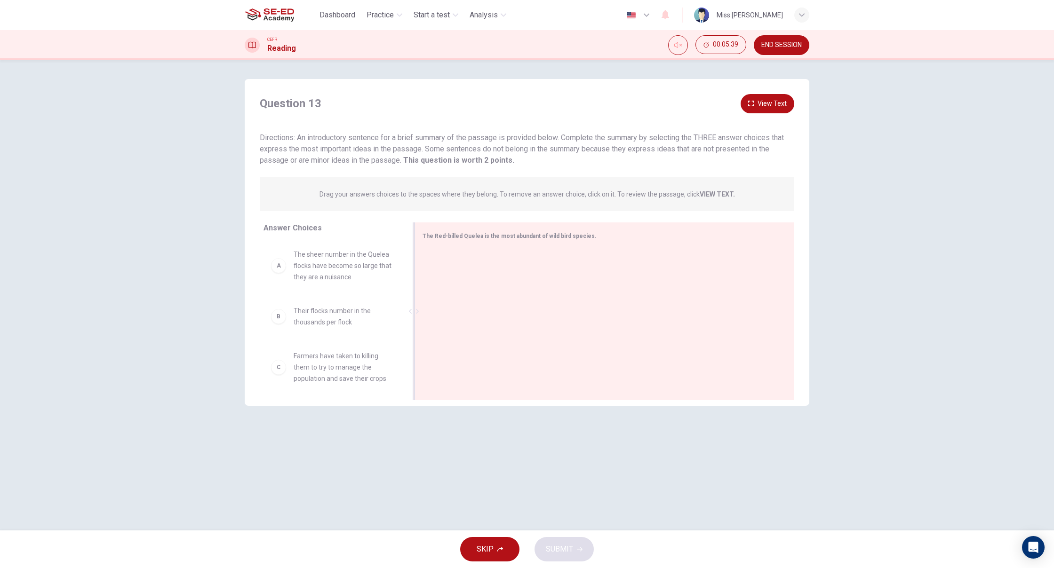
scroll to position [0, 0]
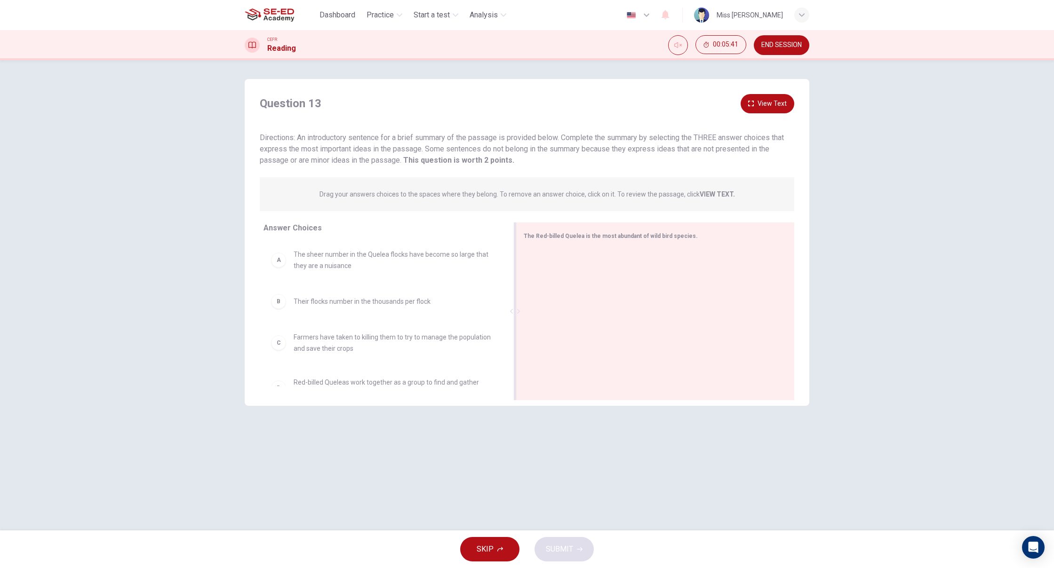
drag, startPoint x: 412, startPoint y: 313, endPoint x: 675, endPoint y: 301, distance: 262.8
click at [675, 301] on div "The Red-billed Quelea is the most abundant of wild bird species." at bounding box center [655, 312] width 279 height 178
drag, startPoint x: 367, startPoint y: 290, endPoint x: 605, endPoint y: 269, distance: 239.1
drag, startPoint x: 397, startPoint y: 247, endPoint x: 662, endPoint y: 283, distance: 267.2
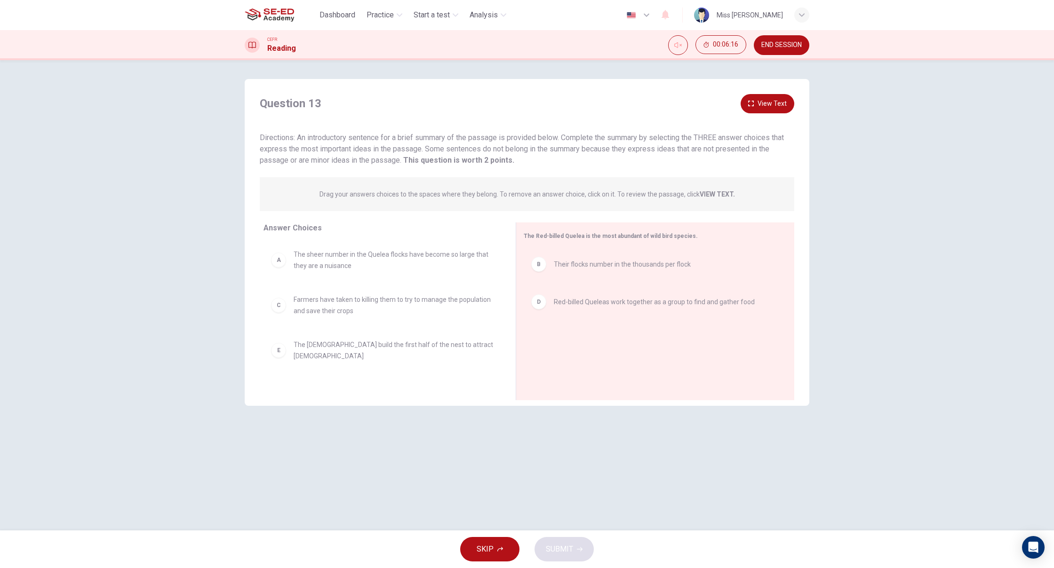
scroll to position [21, 0]
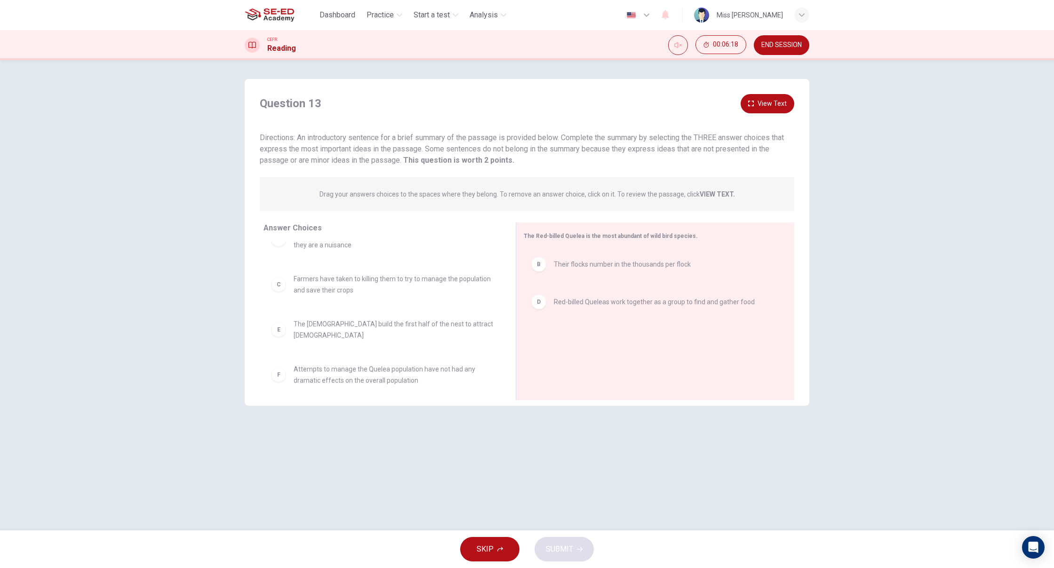
click at [712, 191] on strong "VIEW TEXT." at bounding box center [717, 195] width 35 height 8
click at [763, 106] on button "View Text" at bounding box center [768, 103] width 54 height 19
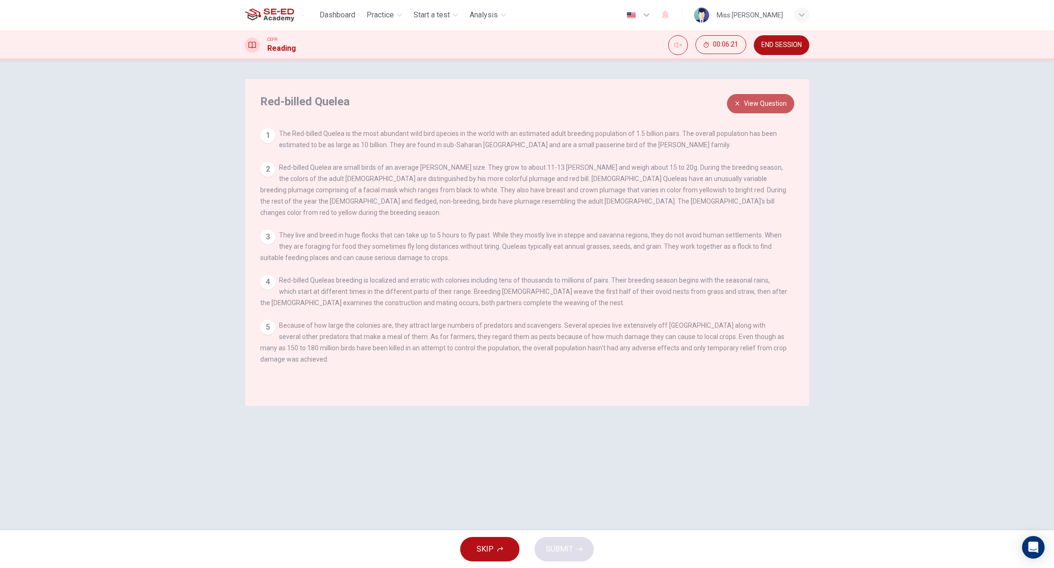
click at [750, 100] on button "View Question" at bounding box center [760, 103] width 67 height 19
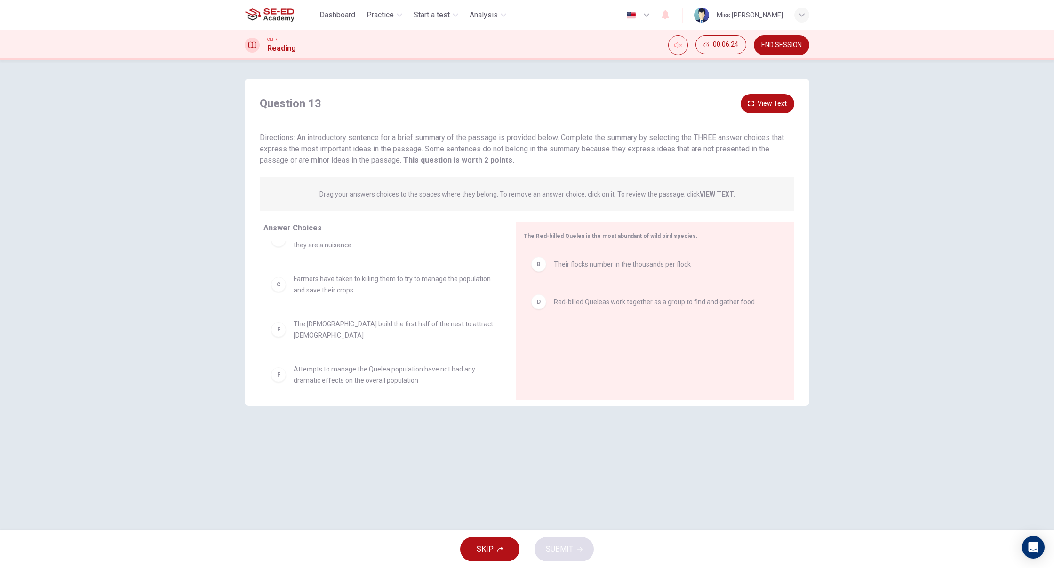
scroll to position [1, 0]
drag, startPoint x: 399, startPoint y: 282, endPoint x: 513, endPoint y: 312, distance: 118.1
click at [512, 311] on div "Answer Choices A The sheer number in the Quelea flocks have become so large tha…" at bounding box center [527, 314] width 565 height 183
drag, startPoint x: 336, startPoint y: 361, endPoint x: 654, endPoint y: 360, distance: 317.6
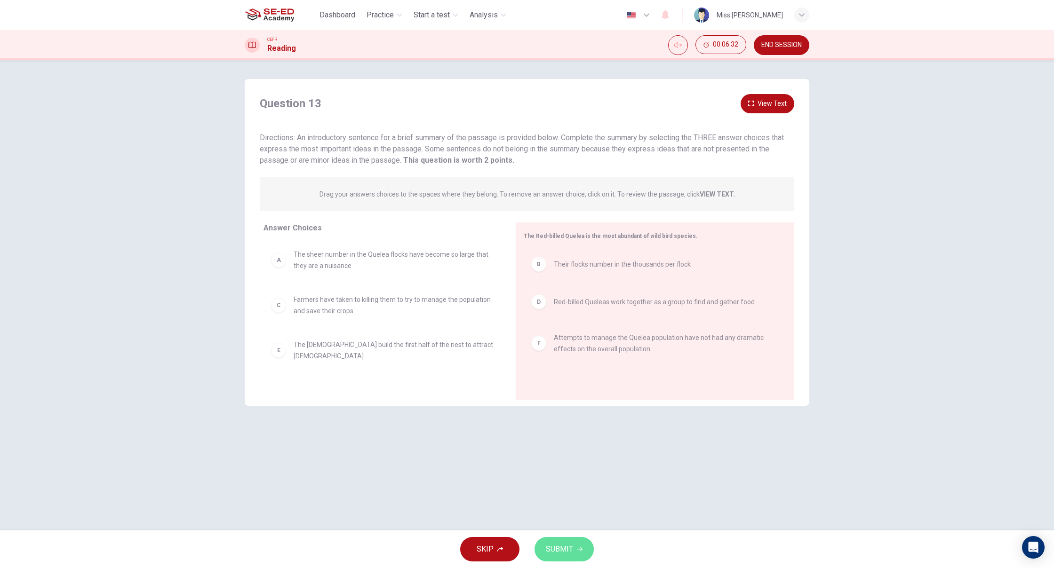
click at [558, 559] on button "SUBMIT" at bounding box center [563, 549] width 59 height 24
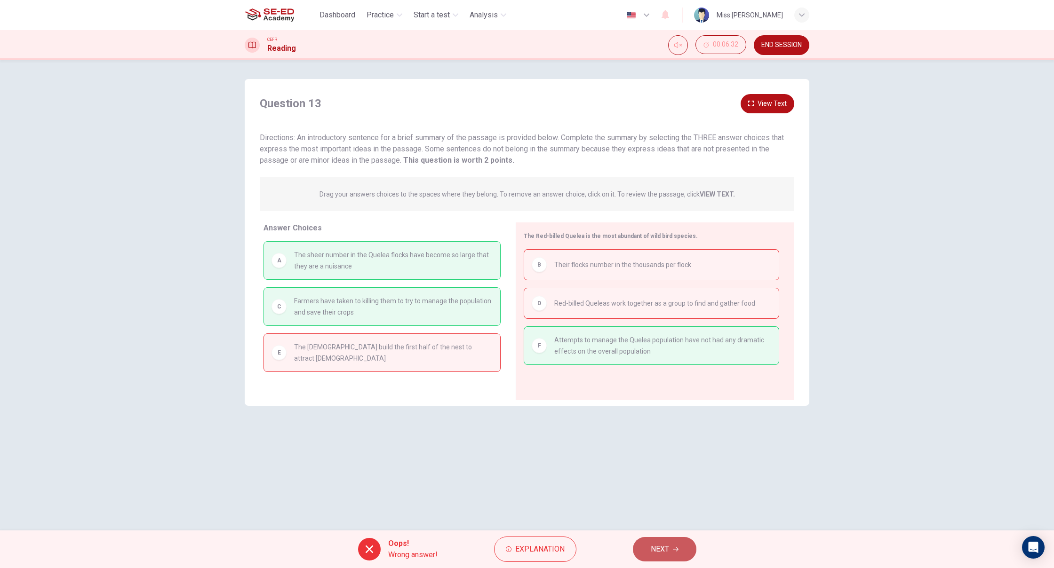
click at [669, 550] on span "NEXT" at bounding box center [660, 549] width 18 height 13
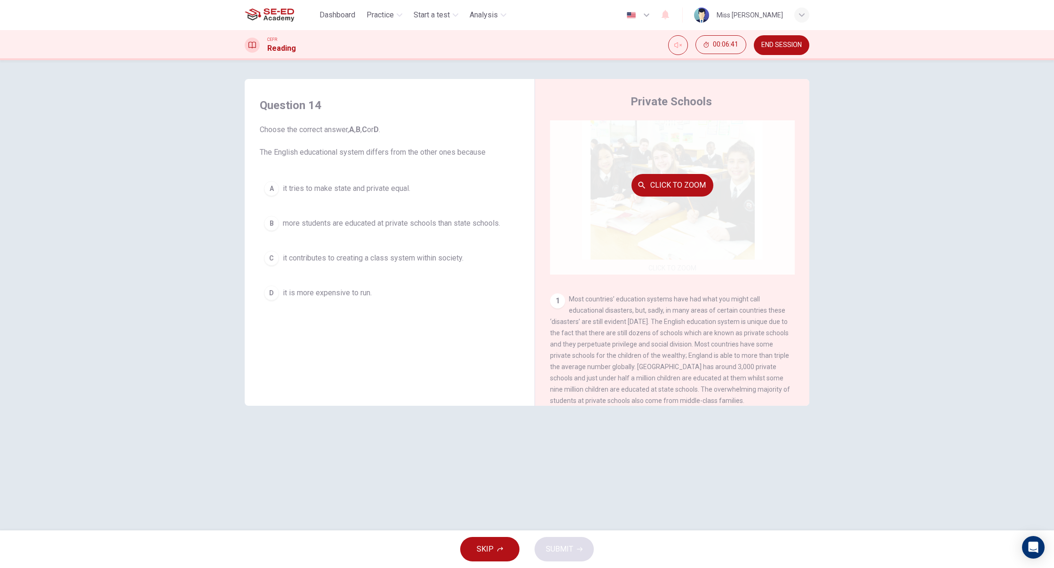
click at [690, 186] on button "Click to Zoom" at bounding box center [672, 185] width 82 height 23
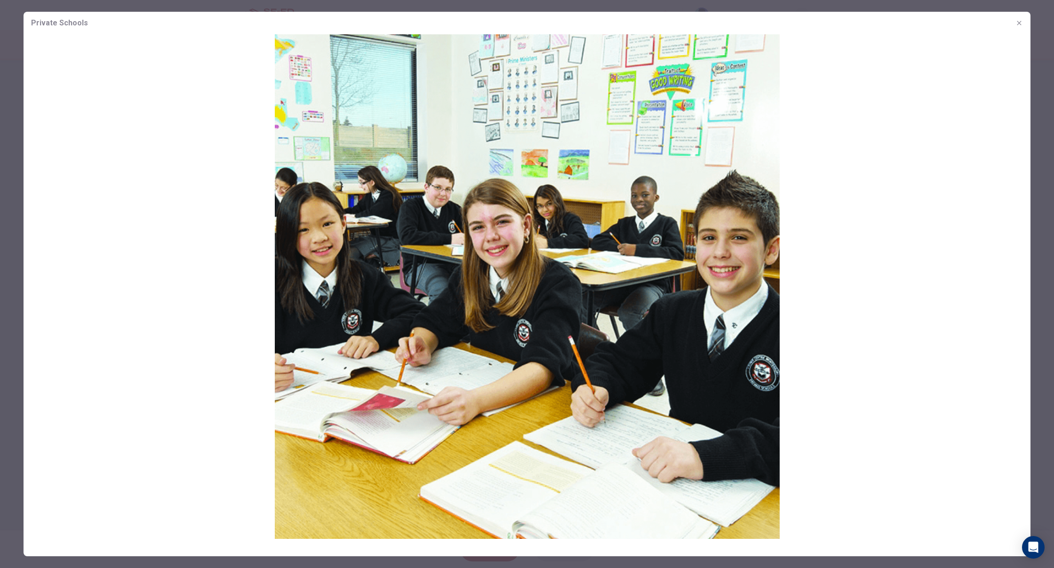
click at [690, 186] on img at bounding box center [527, 286] width 1007 height 505
click at [1019, 23] on icon "button" at bounding box center [1019, 23] width 4 height 4
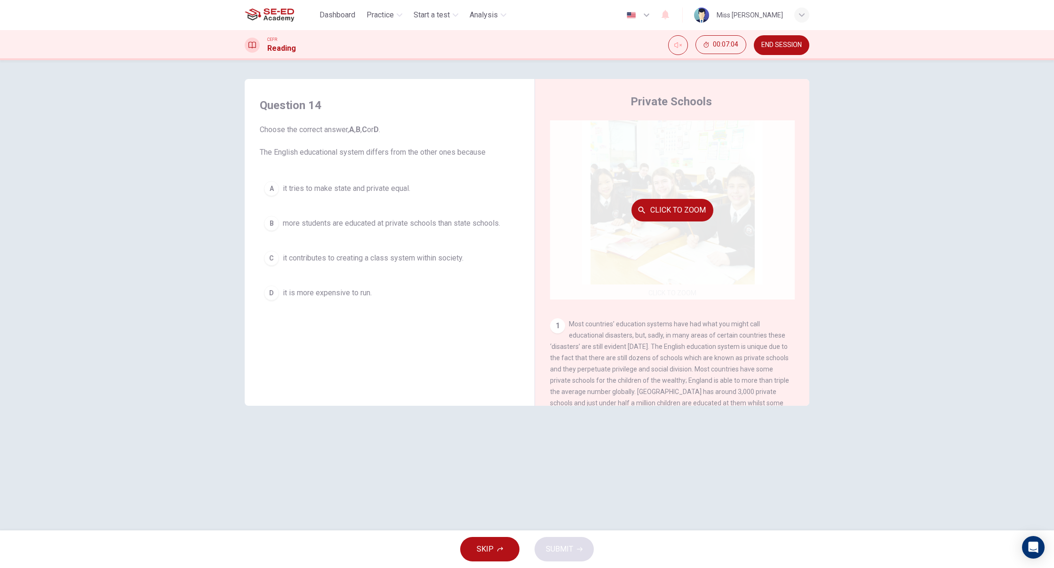
drag, startPoint x: 345, startPoint y: 292, endPoint x: 580, endPoint y: 239, distance: 240.6
click at [595, 224] on div "Question 14 Choose the correct answer, A , B , C or D . The English educational…" at bounding box center [527, 242] width 565 height 327
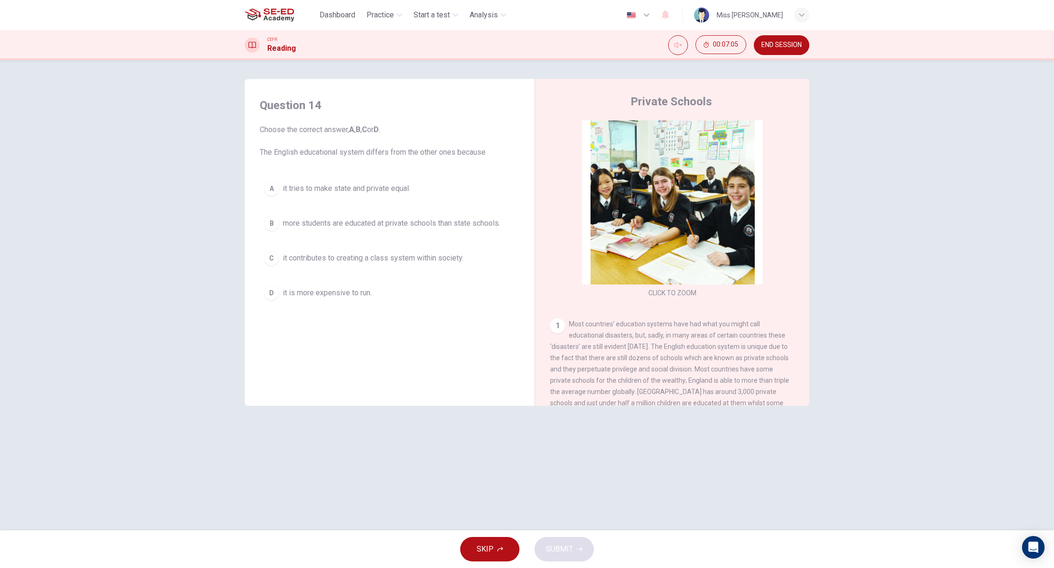
click at [370, 295] on span "it is more expensive to run." at bounding box center [327, 292] width 89 height 11
click at [569, 543] on span "SUBMIT" at bounding box center [559, 549] width 27 height 13
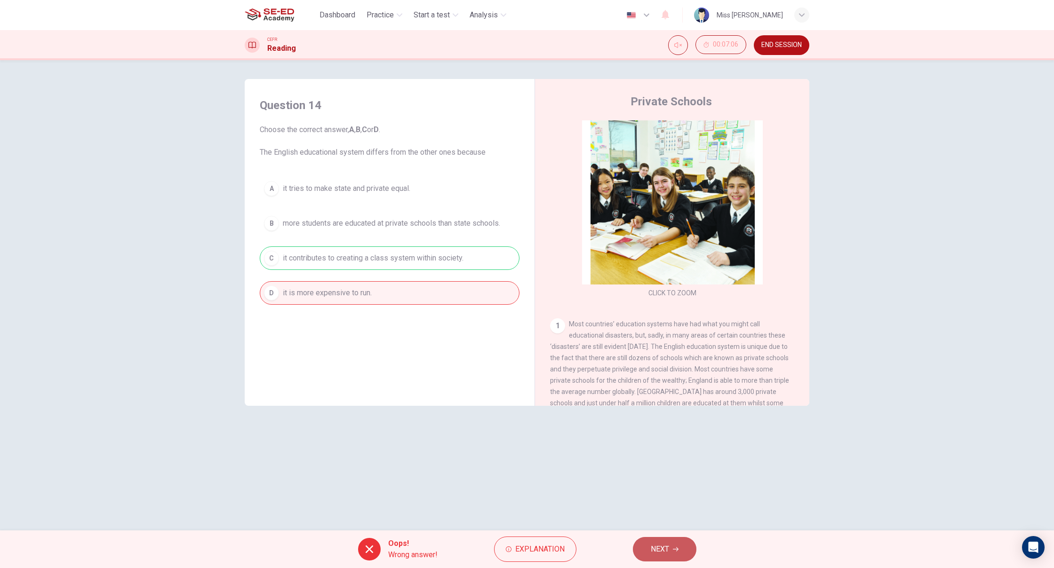
click at [648, 551] on button "NEXT" at bounding box center [665, 549] width 64 height 24
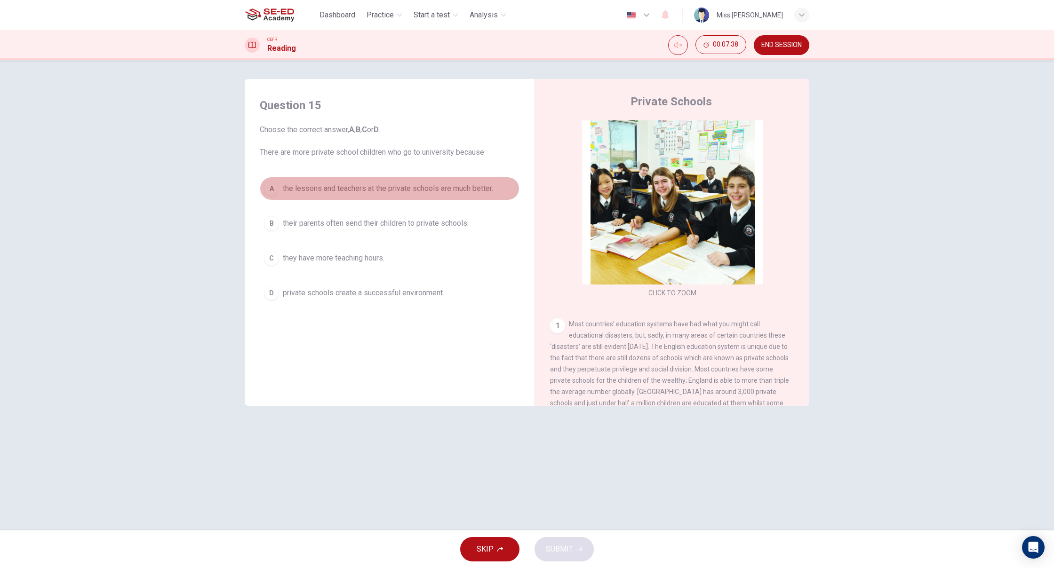
drag, startPoint x: 368, startPoint y: 187, endPoint x: 533, endPoint y: 185, distance: 164.7
click at [533, 185] on div "Question 15 Choose the correct answer, A , B , C or D . There are more private …" at bounding box center [527, 242] width 565 height 327
click at [494, 197] on button "A the lessons and teachers at the private schools are much better." at bounding box center [390, 189] width 260 height 24
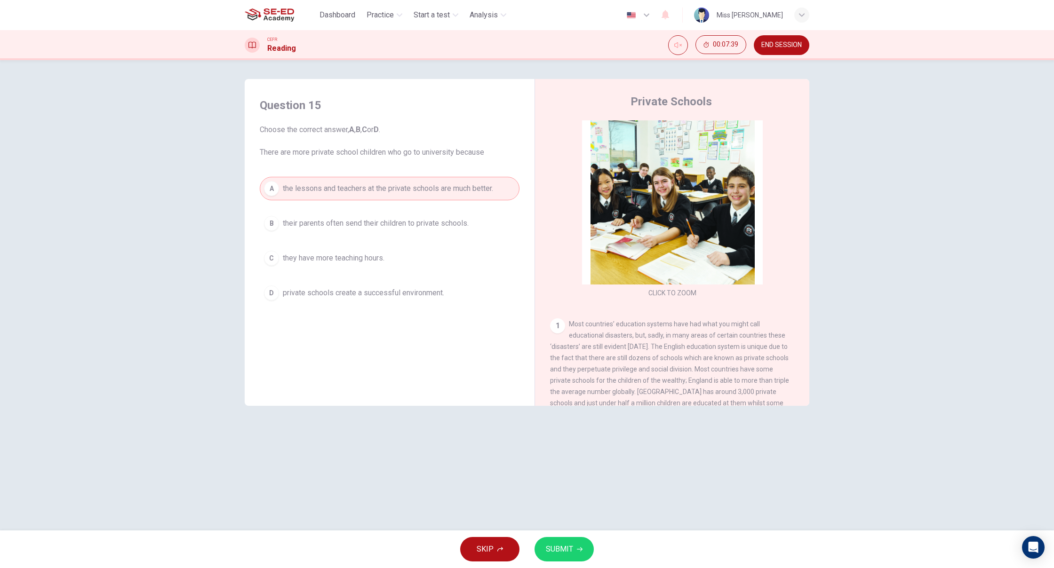
click at [574, 546] on button "SUBMIT" at bounding box center [563, 549] width 59 height 24
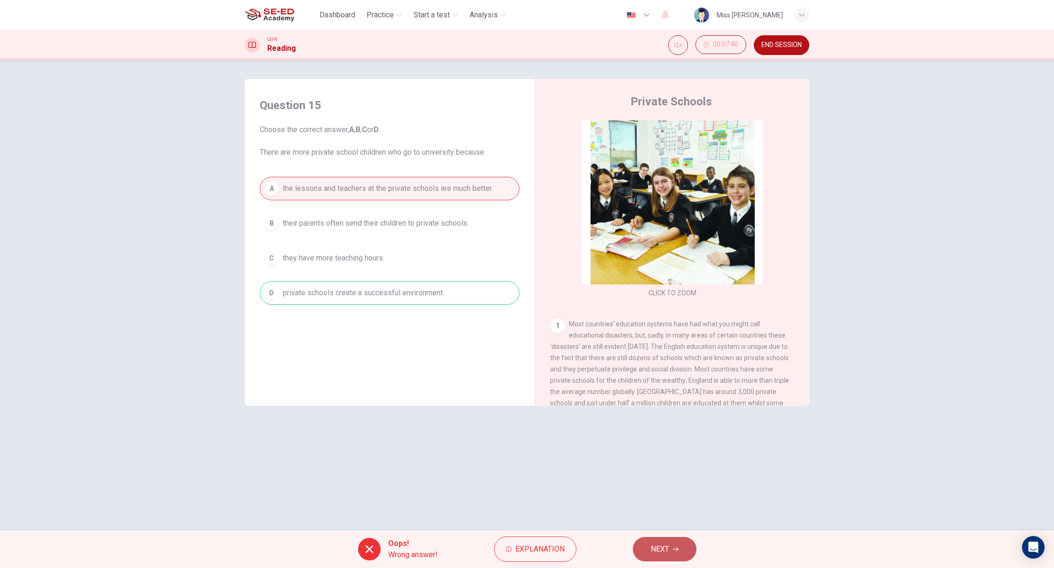
click at [658, 558] on button "NEXT" at bounding box center [665, 549] width 64 height 24
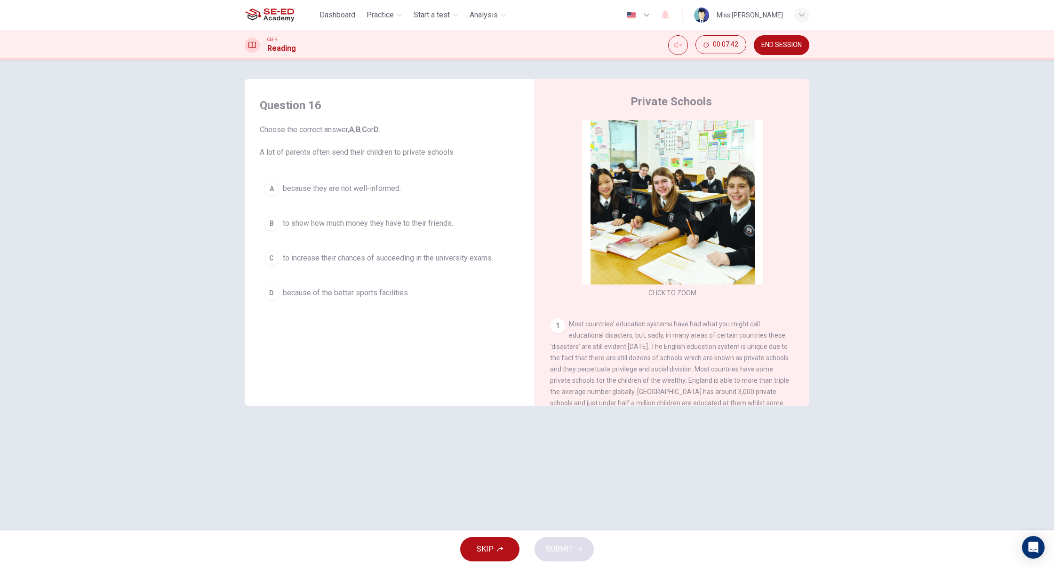
drag, startPoint x: 378, startPoint y: 139, endPoint x: 410, endPoint y: 123, distance: 36.0
click at [404, 123] on div "Question 16 Choose the correct answer, A , B , C or D . A lot of parents often …" at bounding box center [390, 128] width 260 height 60
click at [473, 261] on span "to increase their chances of succeeding in the university exams." at bounding box center [388, 258] width 210 height 11
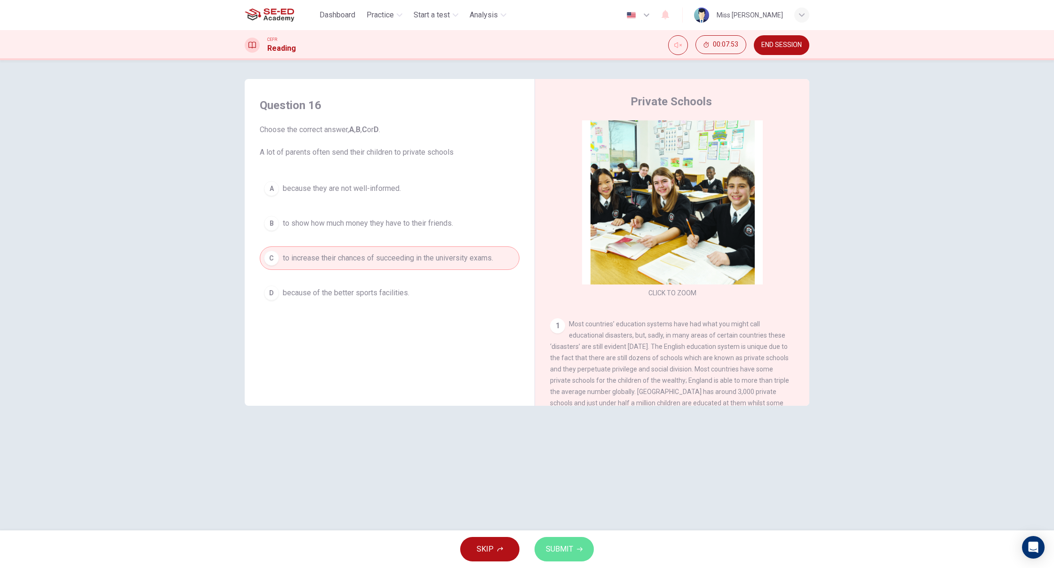
click at [572, 556] on span "SUBMIT" at bounding box center [559, 549] width 27 height 13
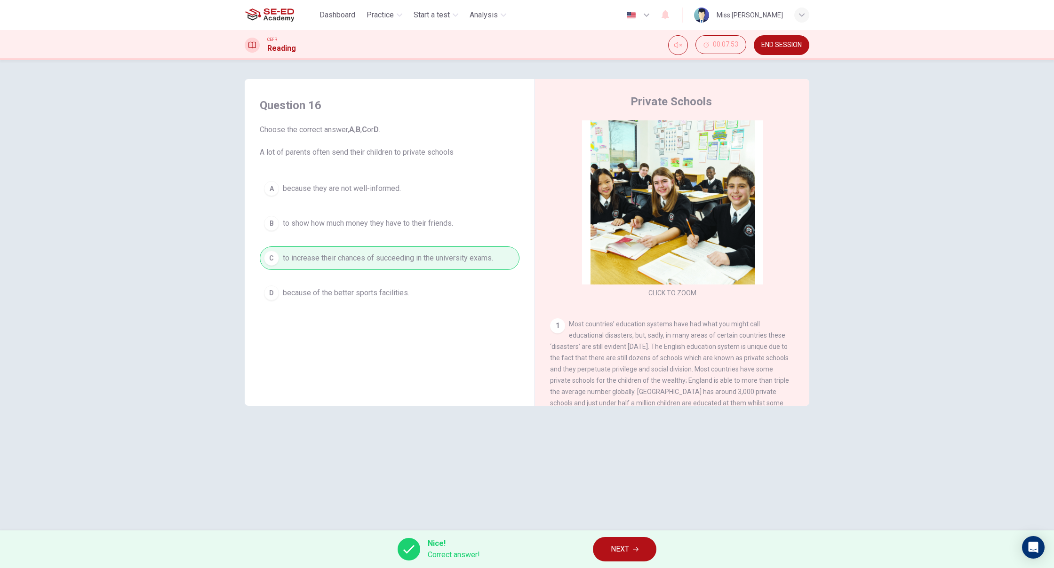
click at [607, 558] on button "NEXT" at bounding box center [625, 549] width 64 height 24
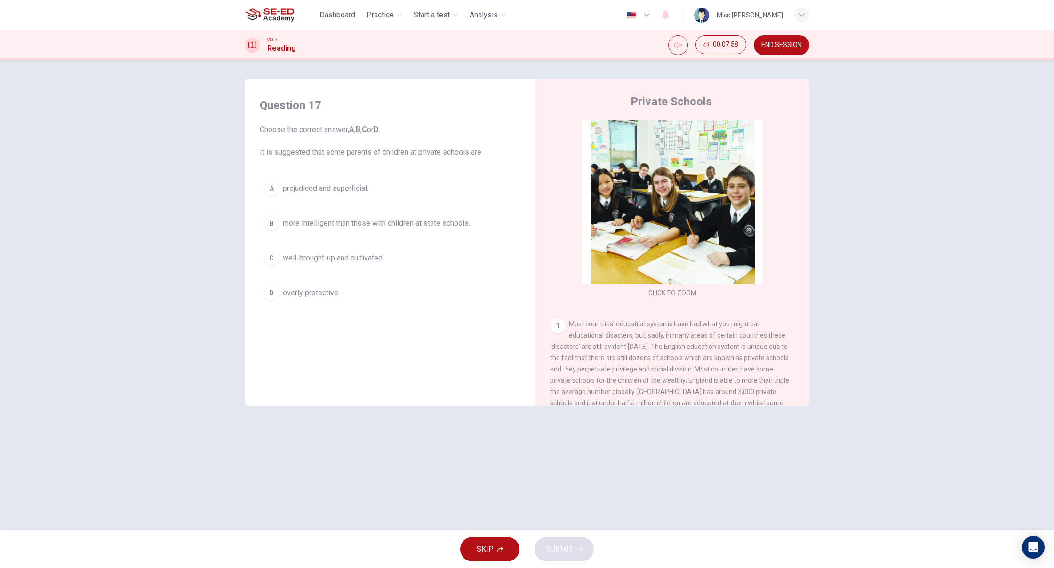
click at [439, 223] on span "more intelligent than those with children at state schools." at bounding box center [376, 223] width 187 height 11
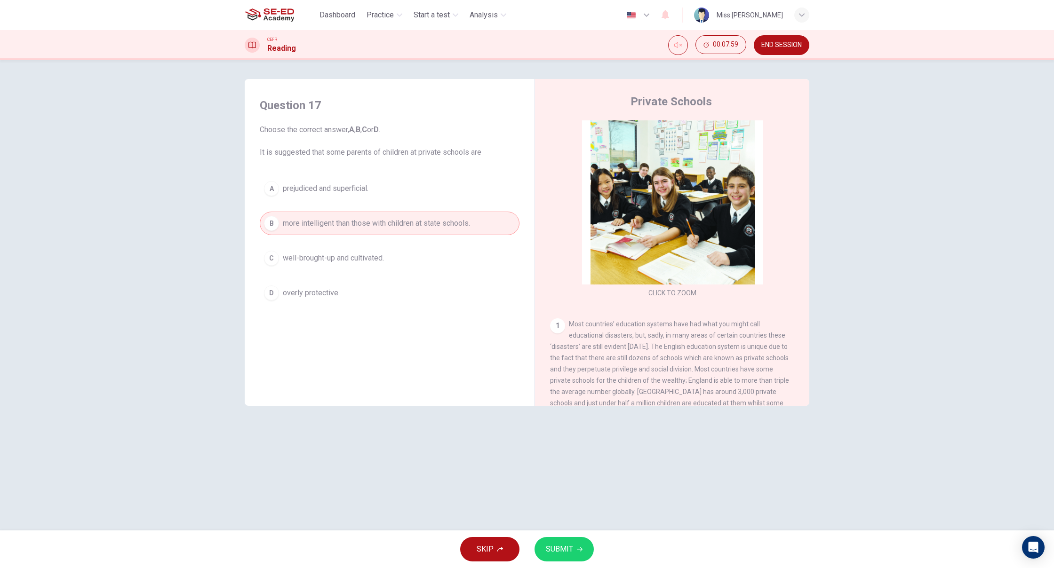
click at [560, 548] on span "SUBMIT" at bounding box center [559, 549] width 27 height 13
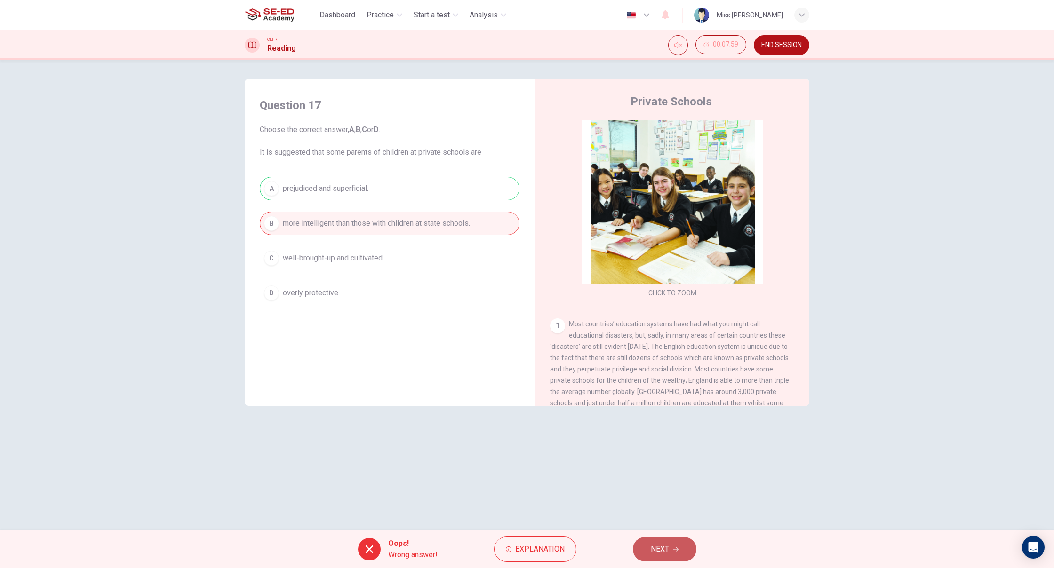
click at [639, 551] on button "NEXT" at bounding box center [665, 549] width 64 height 24
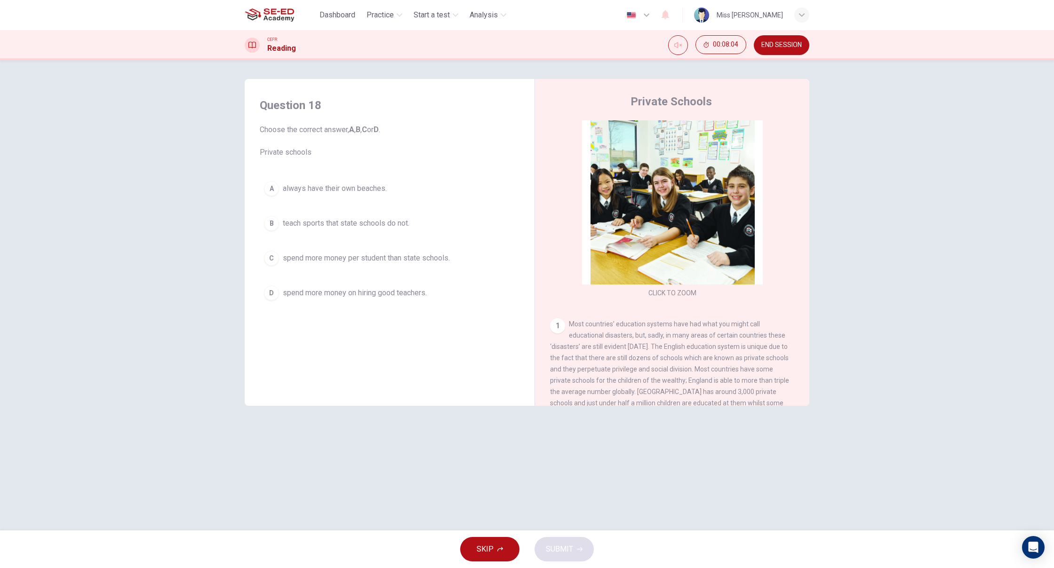
drag, startPoint x: 337, startPoint y: 260, endPoint x: 343, endPoint y: 263, distance: 6.5
click at [337, 260] on span "spend more money per student than state schools." at bounding box center [366, 258] width 167 height 11
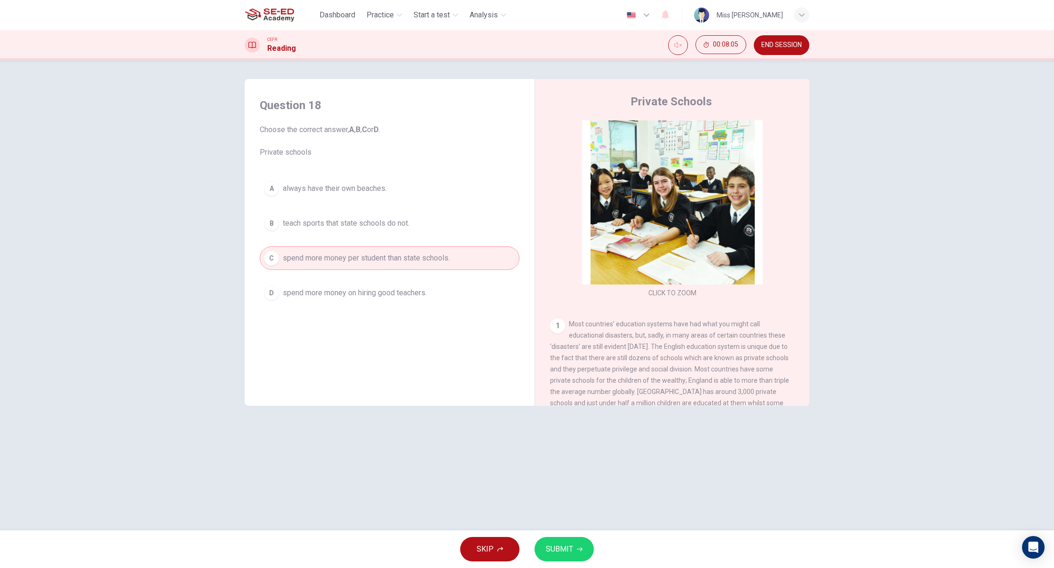
drag, startPoint x: 566, startPoint y: 553, endPoint x: 571, endPoint y: 553, distance: 5.2
click at [571, 553] on span "SUBMIT" at bounding box center [559, 549] width 27 height 13
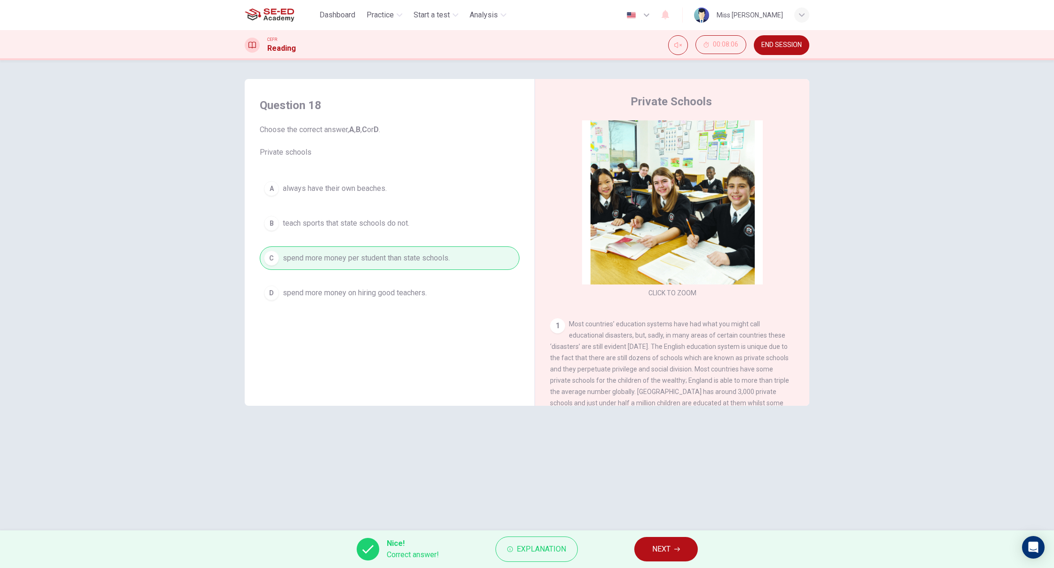
click at [642, 550] on button "NEXT" at bounding box center [666, 549] width 64 height 24
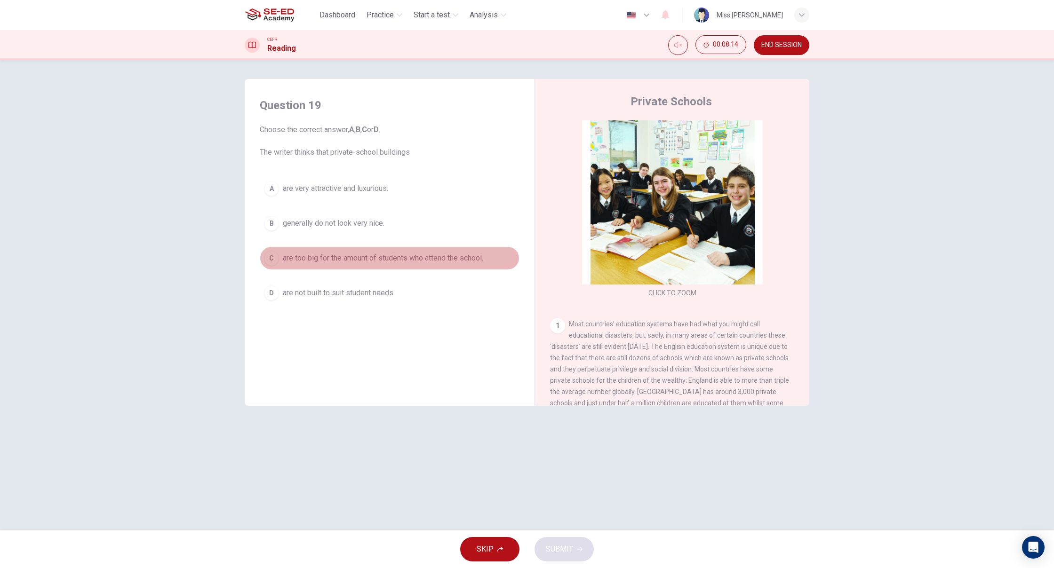
drag, startPoint x: 389, startPoint y: 259, endPoint x: 394, endPoint y: 258, distance: 5.3
click at [390, 259] on span "are too big for the amount of students who attend the school." at bounding box center [383, 258] width 200 height 11
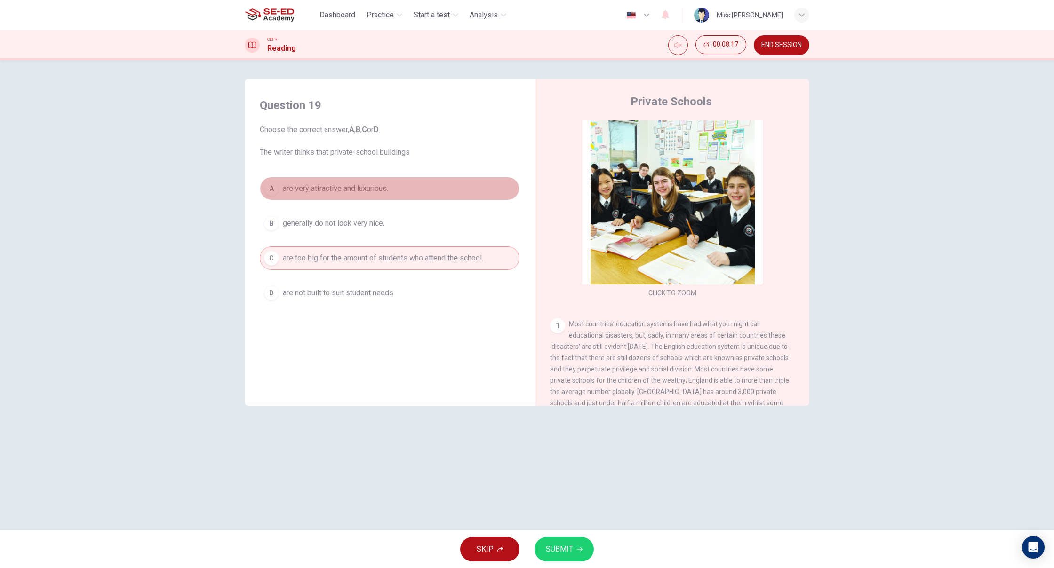
click at [365, 190] on span "are very attractive and luxurious." at bounding box center [335, 188] width 105 height 11
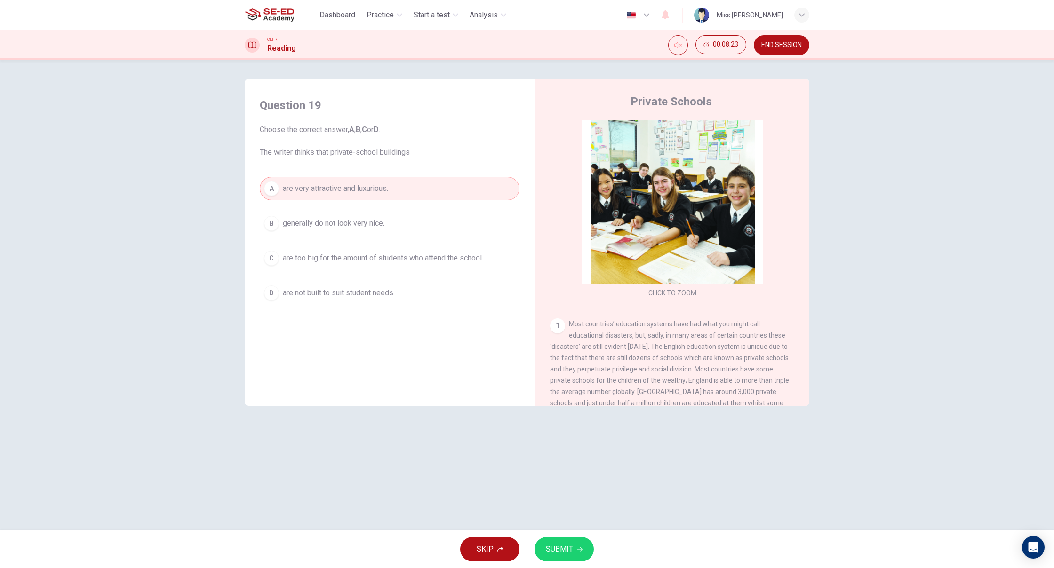
click at [354, 258] on span "are too big for the amount of students who attend the school." at bounding box center [383, 258] width 200 height 11
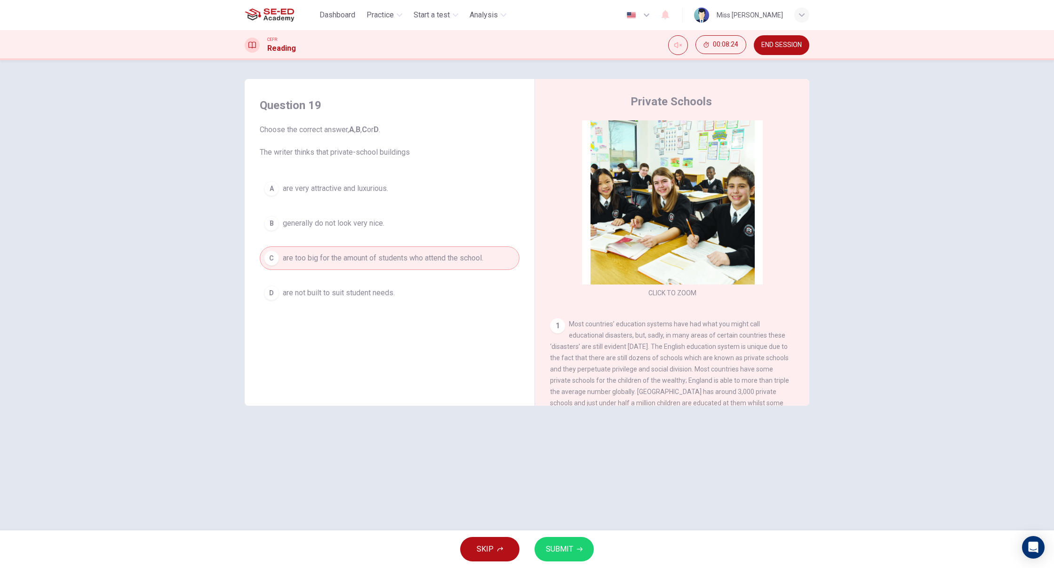
drag, startPoint x: 574, startPoint y: 557, endPoint x: 582, endPoint y: 555, distance: 7.7
click at [574, 557] on button "SUBMIT" at bounding box center [563, 549] width 59 height 24
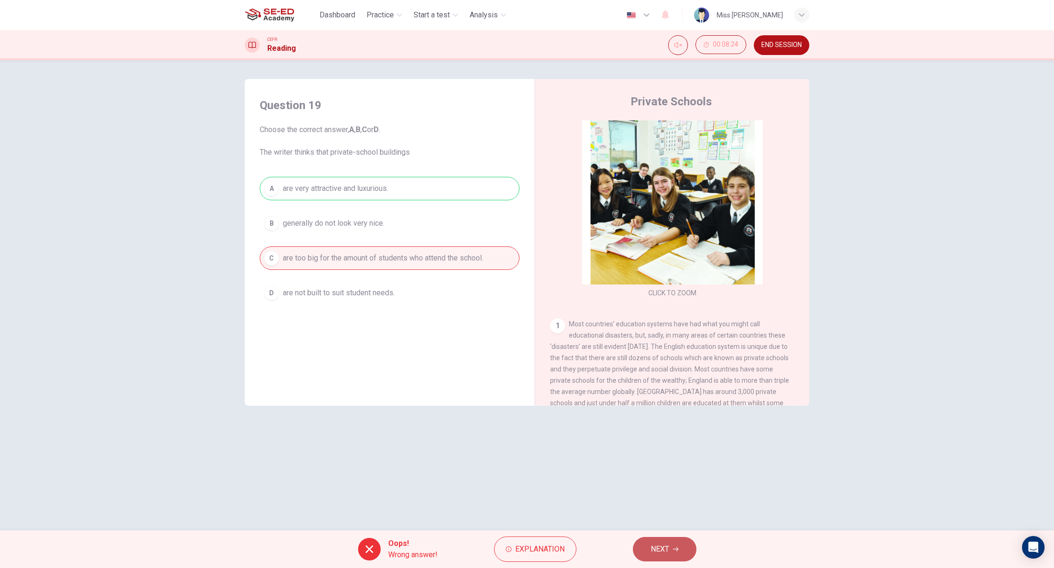
click at [647, 549] on button "NEXT" at bounding box center [665, 549] width 64 height 24
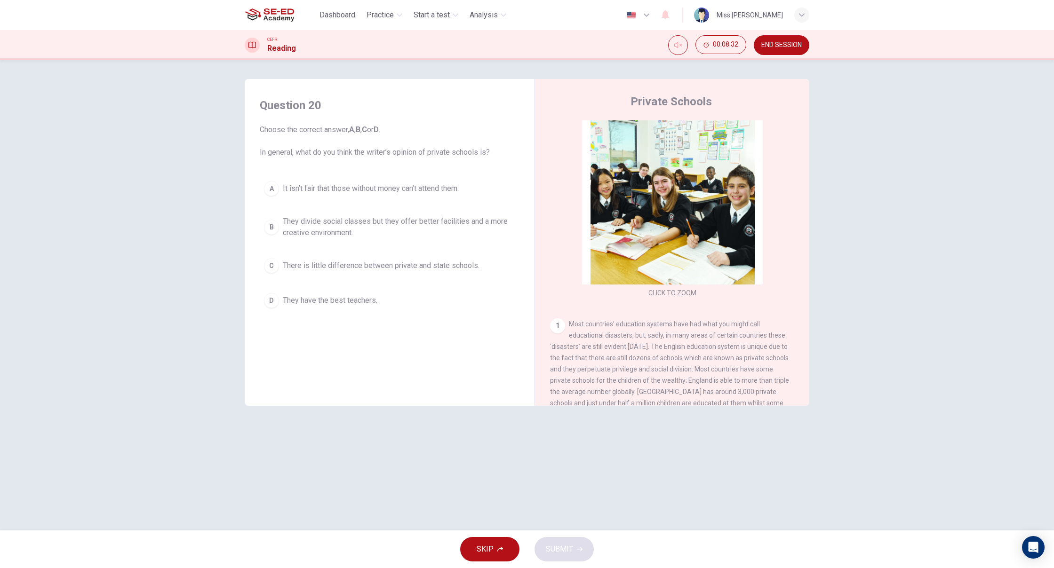
click at [365, 229] on span "They divide social classes but they offer better facilities and a more creative…" at bounding box center [399, 227] width 232 height 23
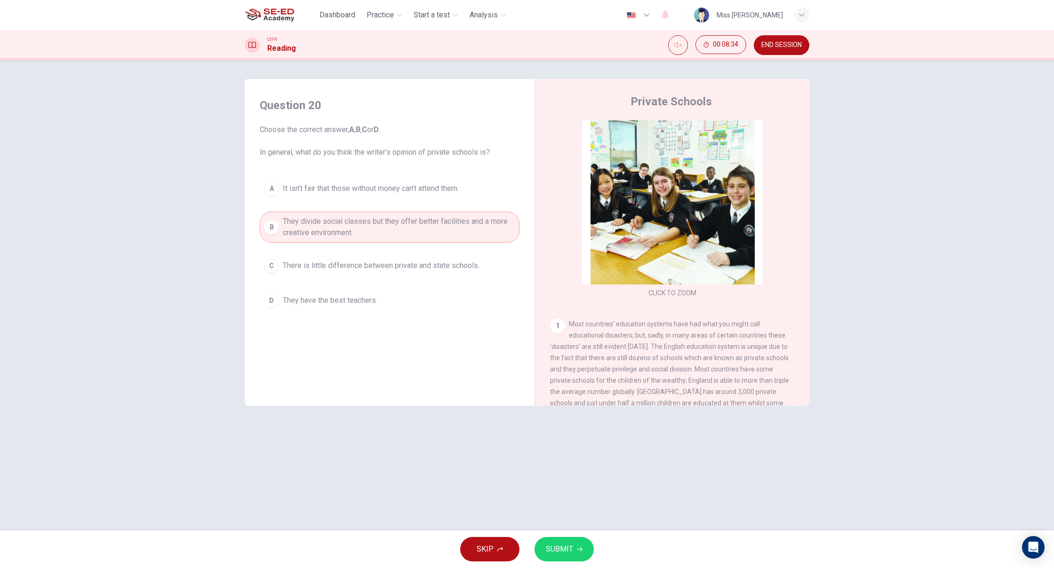
click at [581, 560] on button "SUBMIT" at bounding box center [563, 549] width 59 height 24
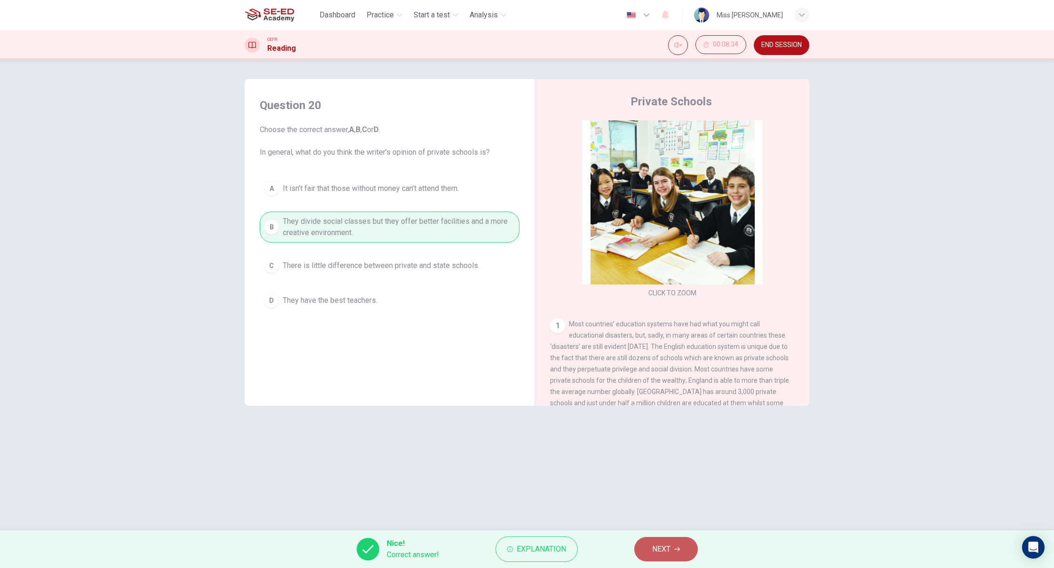
click at [671, 544] on button "NEXT" at bounding box center [666, 549] width 64 height 24
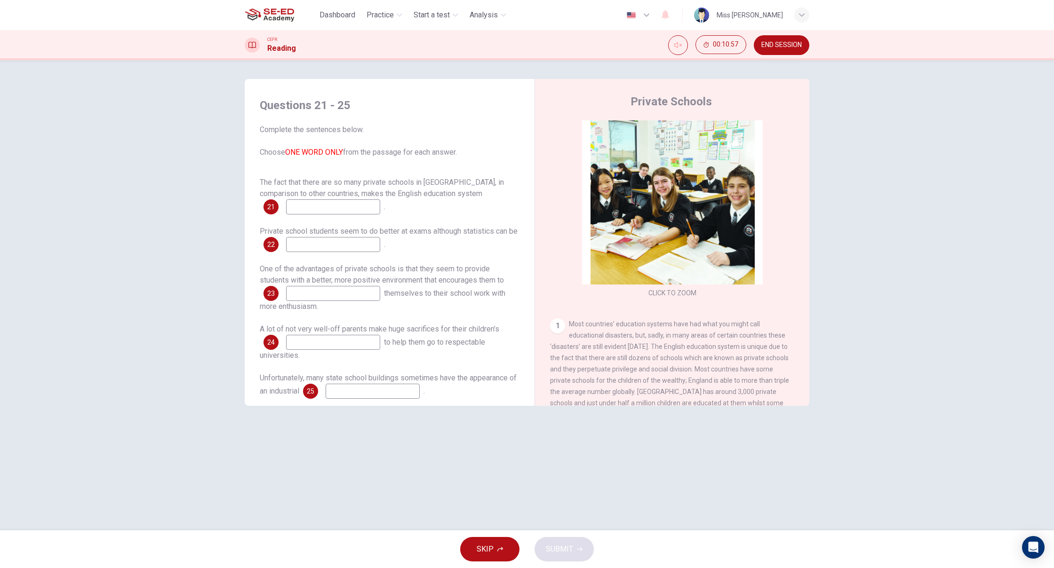
click at [623, 9] on button "button" at bounding box center [639, 15] width 34 height 19
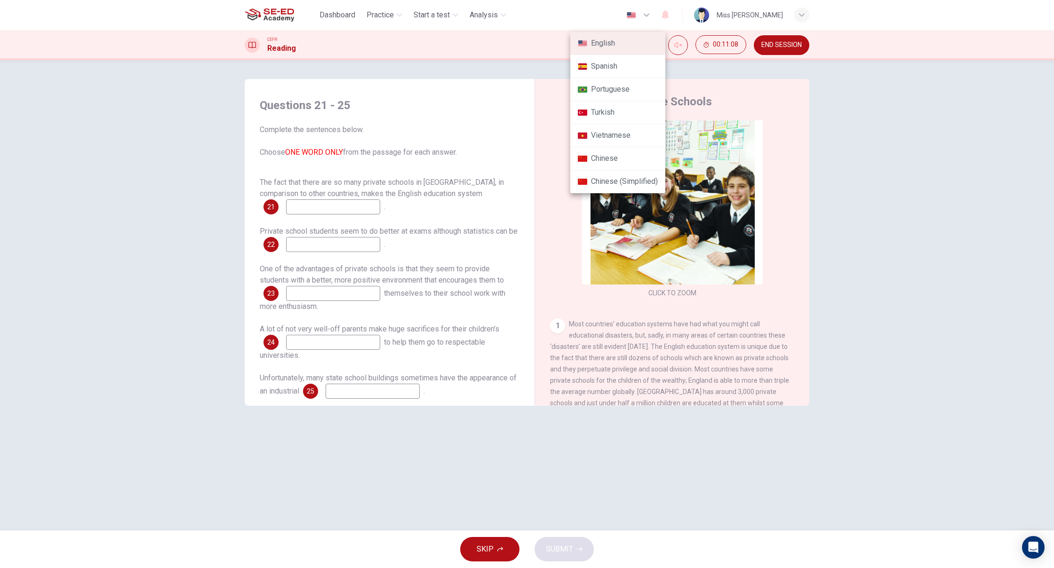
click at [879, 162] on div at bounding box center [527, 284] width 1054 height 568
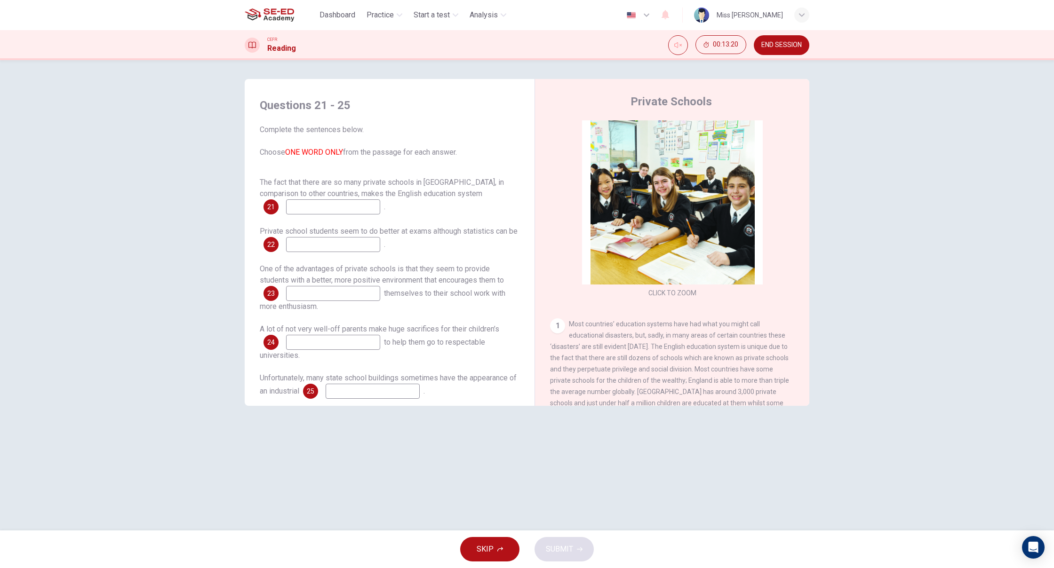
click at [360, 211] on input at bounding box center [333, 206] width 94 height 15
type input "😊"
click at [767, 43] on span "END SESSION" at bounding box center [781, 45] width 40 height 8
